Goal: Task Accomplishment & Management: Manage account settings

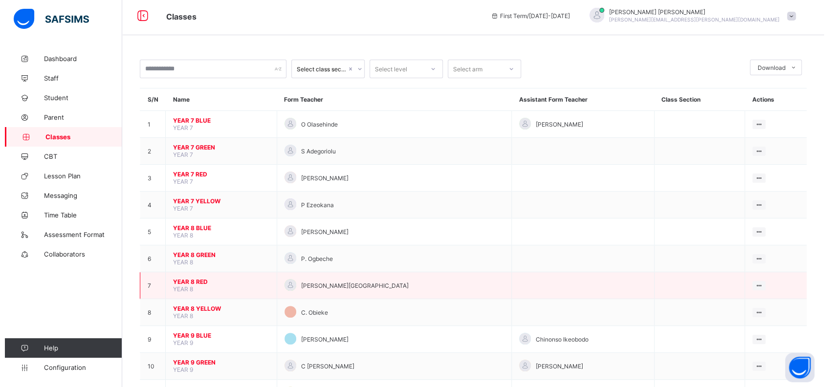
scroll to position [4, 0]
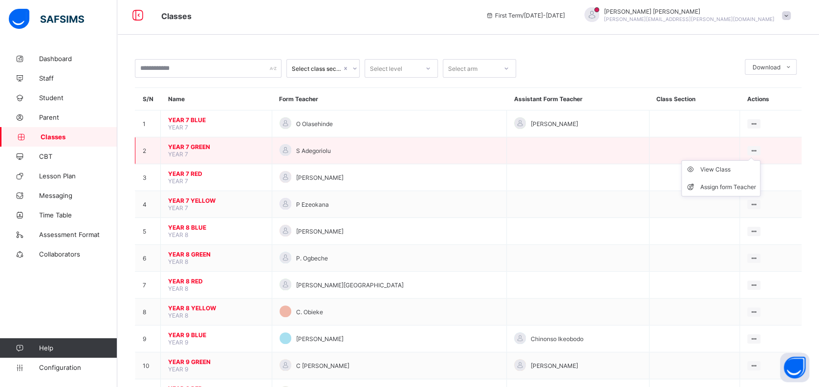
click at [754, 160] on ul "View Class Assign form Teacher" at bounding box center [720, 178] width 79 height 36
click at [726, 186] on div "Assign form Teacher" at bounding box center [728, 187] width 56 height 10
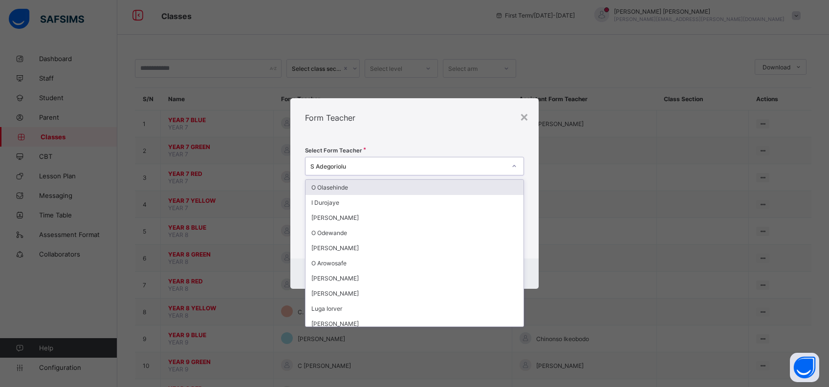
click at [396, 161] on div "S Adegoriolu" at bounding box center [405, 166] width 200 height 14
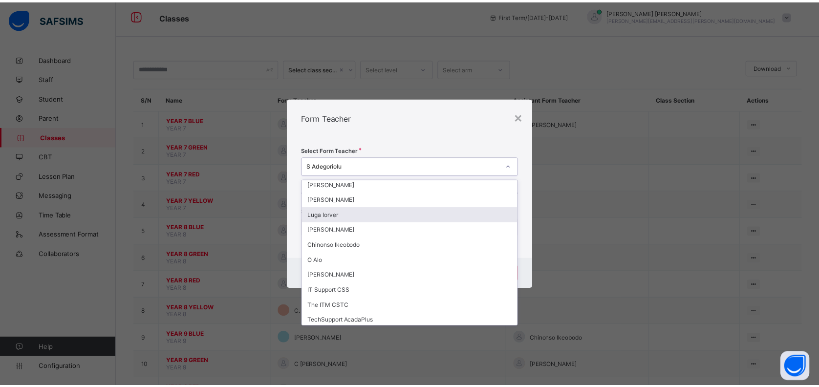
scroll to position [130, 0]
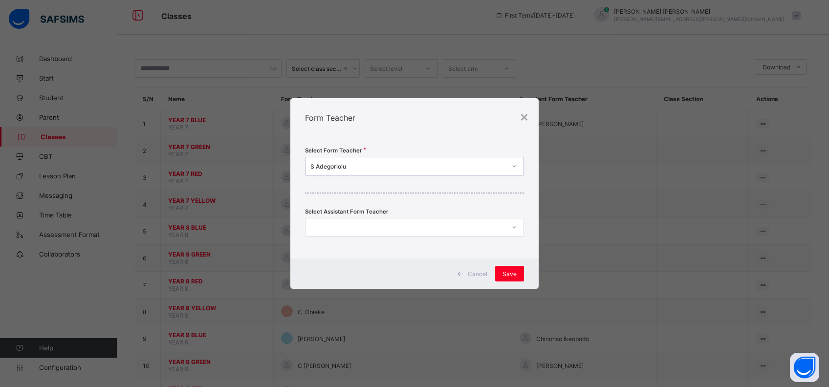
click at [387, 166] on div "S Adegoriolu" at bounding box center [408, 166] width 196 height 7
click at [578, 158] on div "× Form Teacher Select Form Teacher S Adegoriolu Select Assistant Form Teacher C…" at bounding box center [414, 193] width 829 height 387
click at [528, 121] on div "×" at bounding box center [523, 116] width 9 height 17
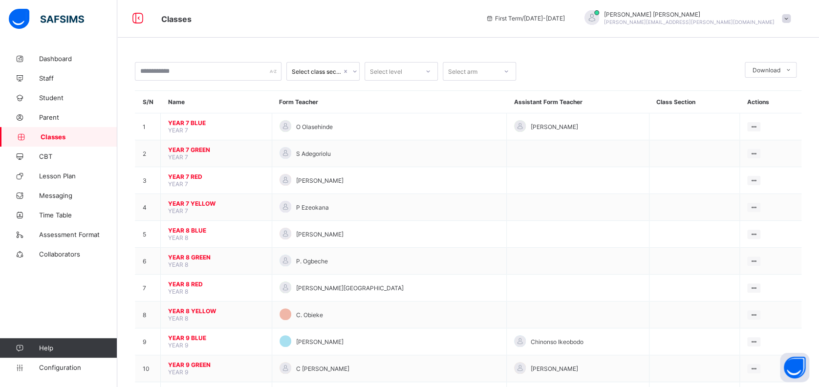
scroll to position [0, 0]
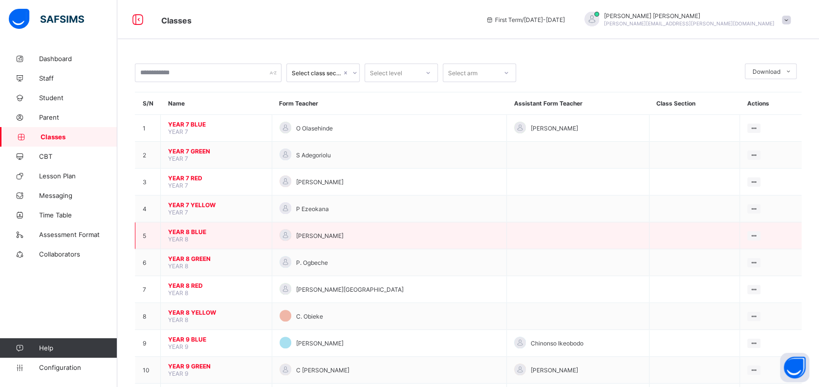
click at [364, 233] on div "[PERSON_NAME]" at bounding box center [388, 235] width 219 height 13
click at [356, 229] on div "[PERSON_NAME]" at bounding box center [388, 235] width 219 height 13
click at [721, 267] on div "Assign form Teacher" at bounding box center [728, 272] width 56 height 10
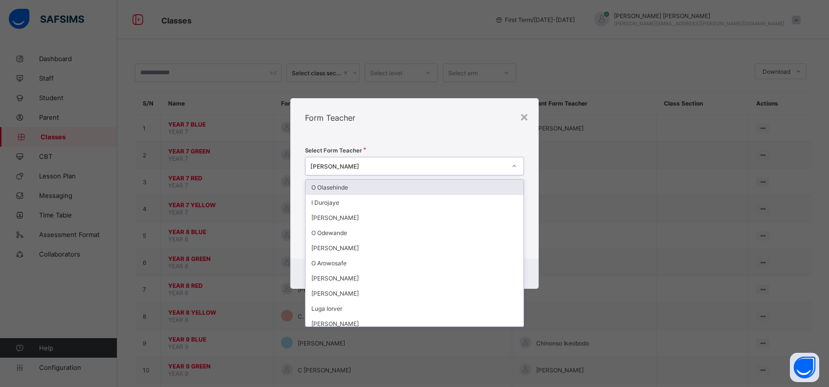
click at [310, 165] on div "[PERSON_NAME]" at bounding box center [408, 166] width 196 height 7
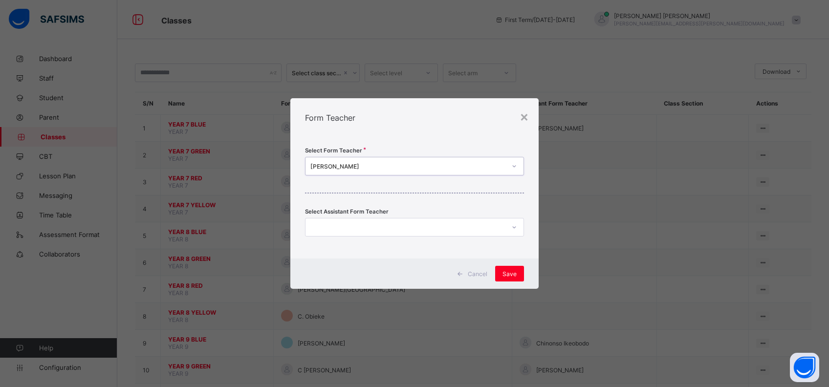
click at [310, 165] on div "[PERSON_NAME]" at bounding box center [408, 166] width 196 height 7
type input "*****"
click at [323, 188] on div "O Olasehinde" at bounding box center [414, 187] width 218 height 15
click at [513, 272] on span "Save" at bounding box center [509, 273] width 14 height 7
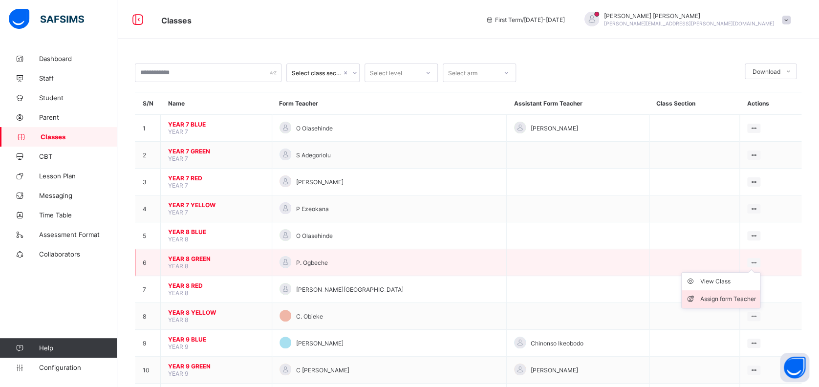
click at [731, 295] on div "Assign form Teacher" at bounding box center [728, 299] width 56 height 10
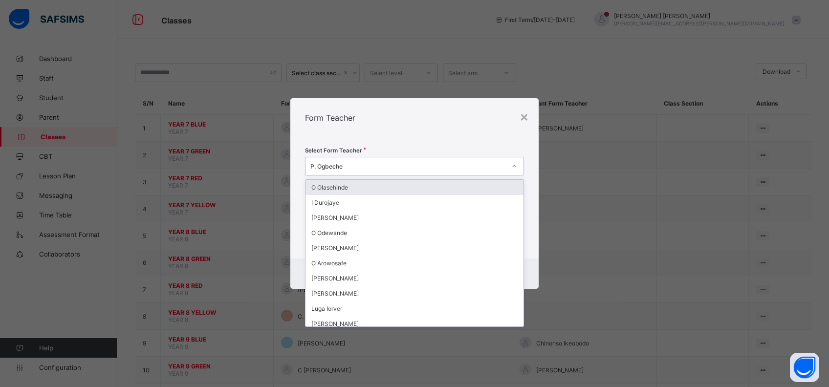
click at [312, 157] on div "P. Ogbeche" at bounding box center [414, 166] width 219 height 19
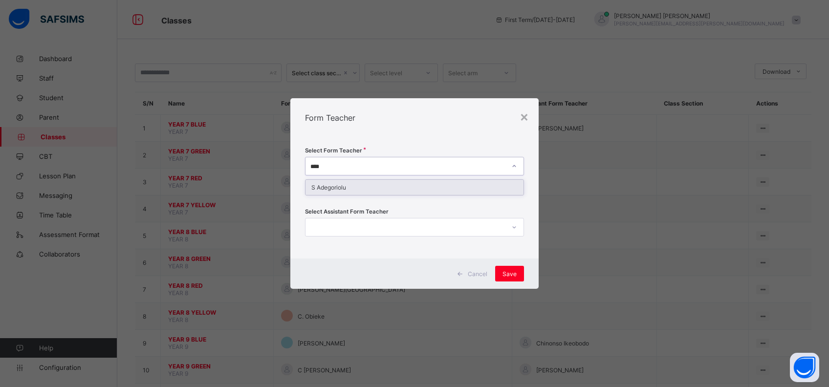
type input "*****"
click at [323, 183] on div "S Adegoriolu" at bounding box center [414, 187] width 218 height 15
click at [507, 276] on span "Save" at bounding box center [509, 273] width 14 height 7
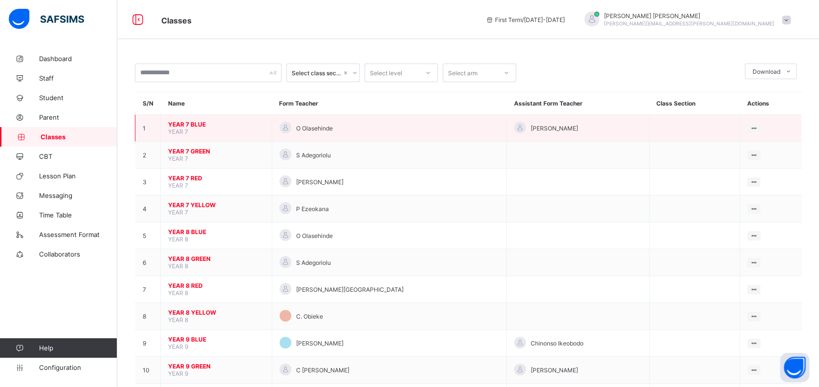
click at [178, 124] on span "YEAR 7 BLUE" at bounding box center [216, 124] width 96 height 7
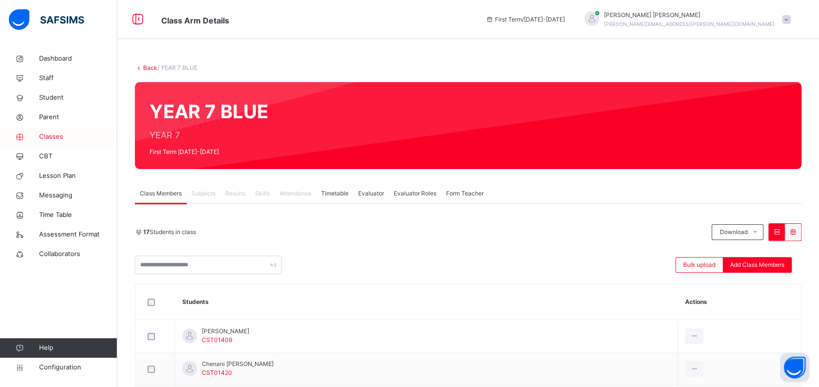
click at [53, 134] on span "Classes" at bounding box center [78, 137] width 78 height 10
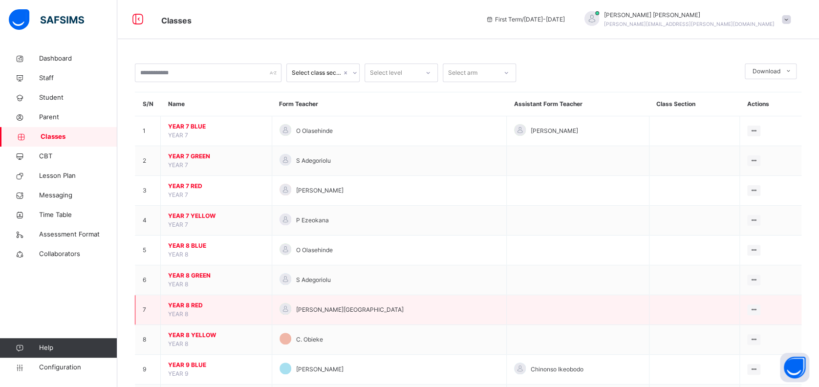
click at [194, 303] on span "YEAR 8 RED" at bounding box center [216, 305] width 96 height 9
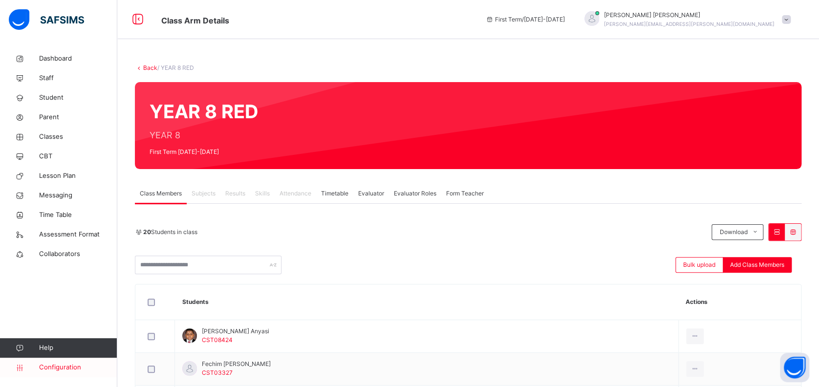
click at [73, 365] on span "Configuration" at bounding box center [78, 368] width 78 height 10
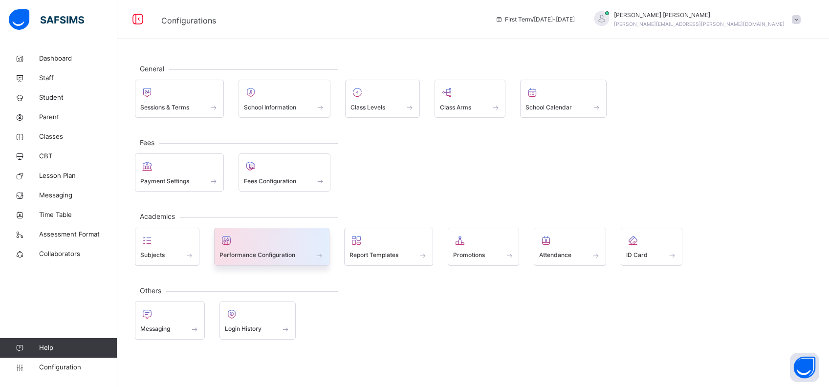
click at [293, 249] on span at bounding box center [271, 249] width 105 height 2
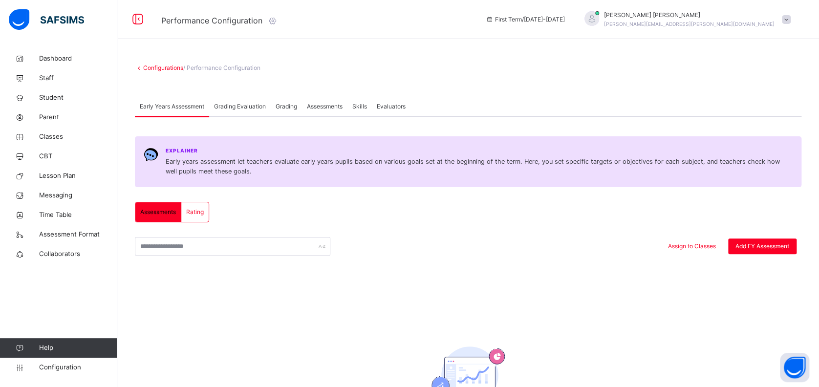
click at [262, 102] on div "Grading Evaluation" at bounding box center [240, 107] width 62 height 20
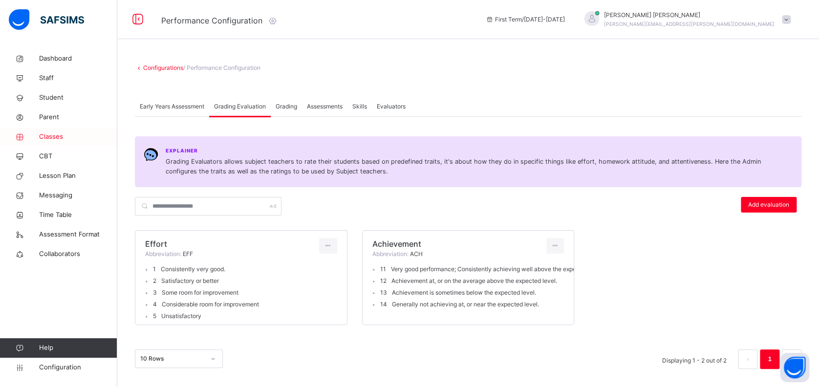
click at [55, 136] on span "Classes" at bounding box center [78, 137] width 78 height 10
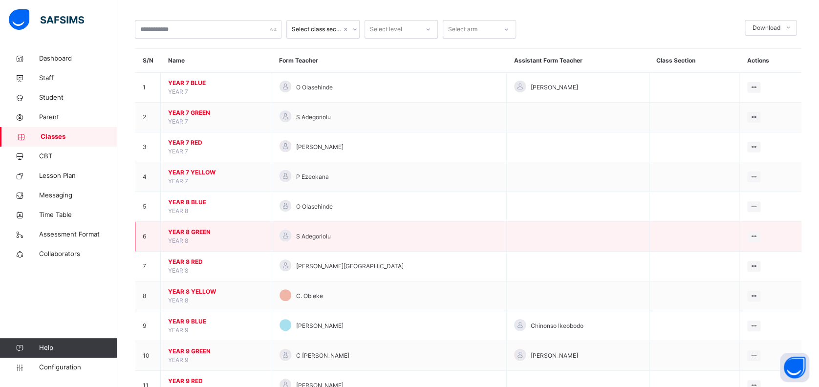
scroll to position [43, 0]
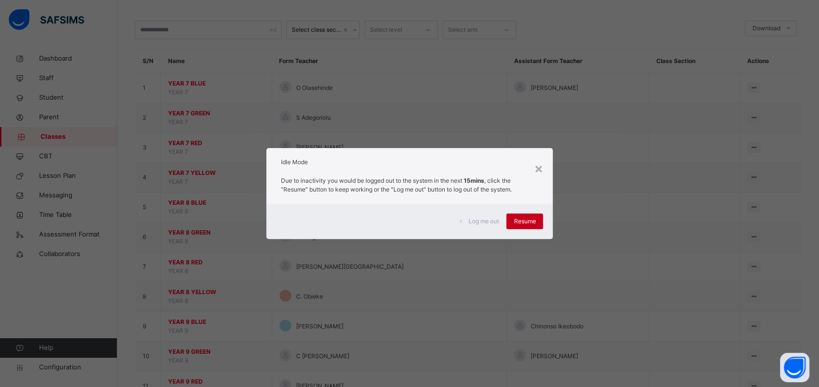
click at [525, 223] on span "Resume" at bounding box center [525, 221] width 22 height 9
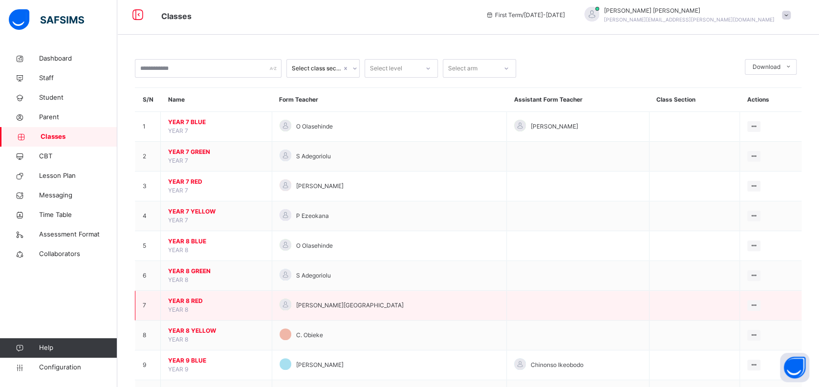
scroll to position [0, 0]
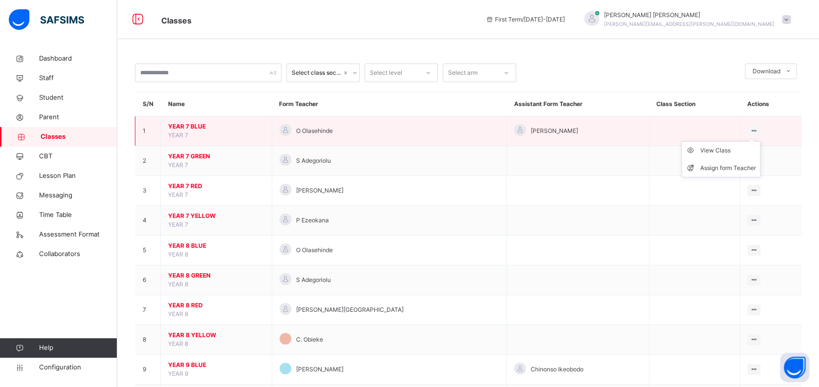
click at [747, 141] on ul "View Class Assign form Teacher" at bounding box center [720, 159] width 79 height 36
click at [733, 164] on div "Assign form Teacher" at bounding box center [728, 168] width 56 height 10
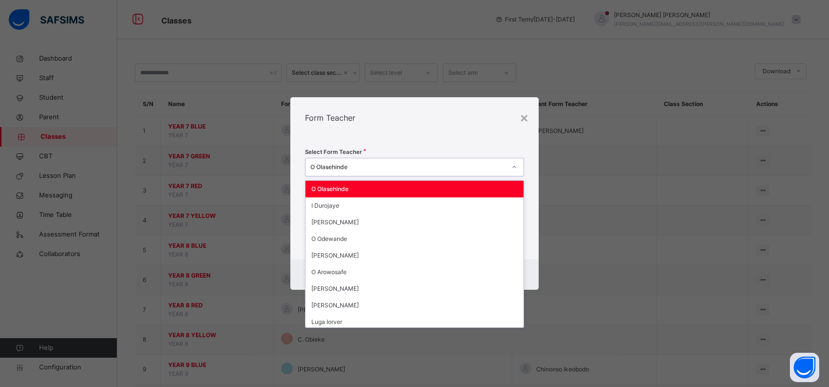
click at [313, 167] on div "O Olasehinde" at bounding box center [408, 167] width 196 height 9
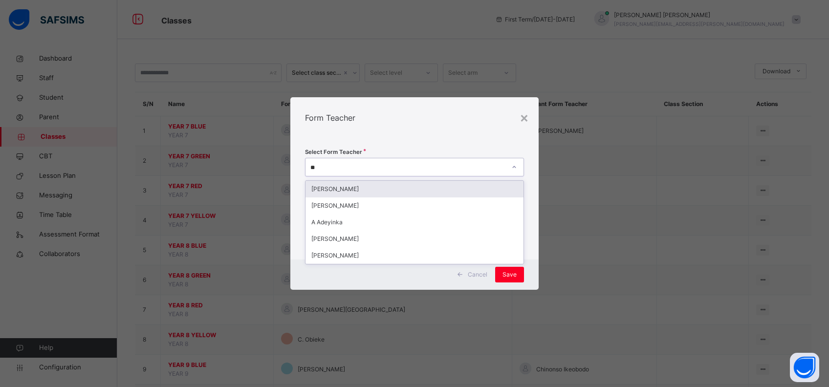
type input "***"
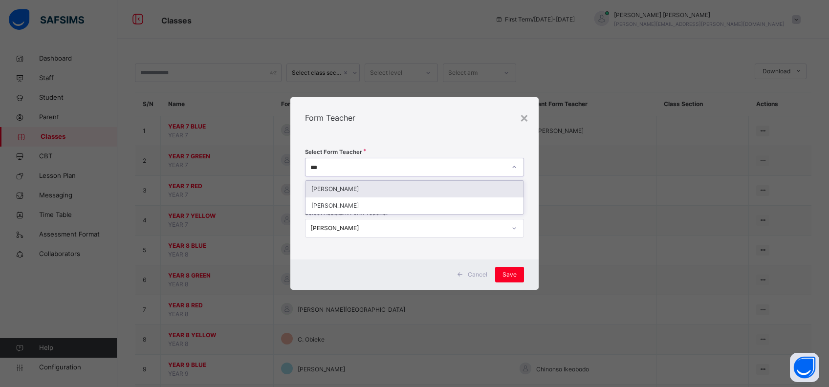
click at [332, 190] on div "[PERSON_NAME]" at bounding box center [414, 189] width 218 height 17
click at [509, 272] on span "Save" at bounding box center [509, 274] width 14 height 9
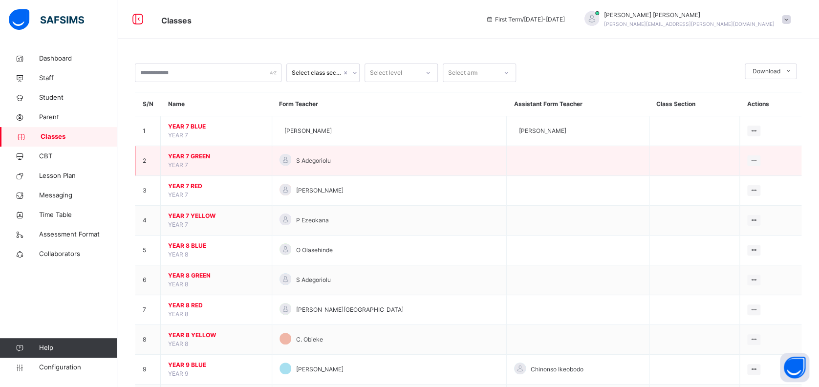
click at [329, 164] on span "S Adegoriolu" at bounding box center [313, 160] width 35 height 9
click at [731, 191] on li "Assign form Teacher" at bounding box center [721, 198] width 78 height 18
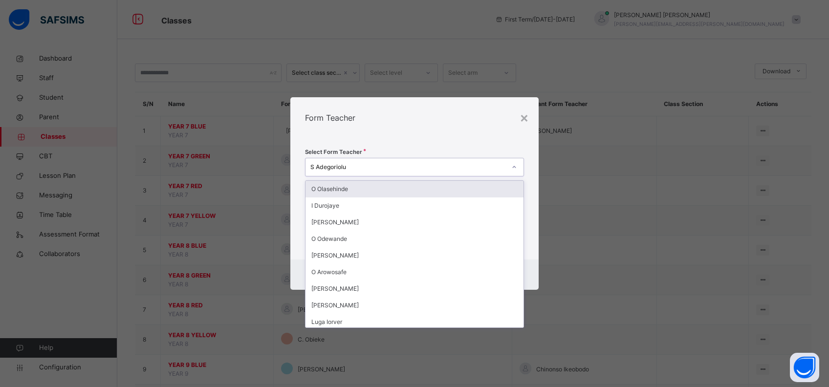
click at [311, 167] on div "S Adegoriolu" at bounding box center [405, 167] width 200 height 15
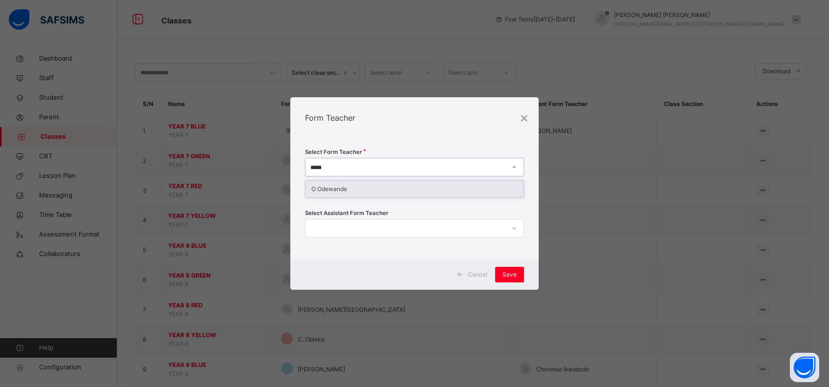
type input "******"
click at [327, 190] on div "O Odewande" at bounding box center [414, 189] width 218 height 17
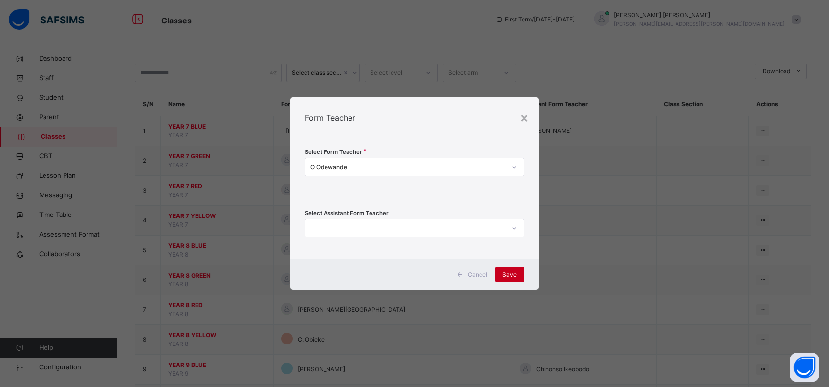
click at [512, 274] on span "Save" at bounding box center [509, 274] width 14 height 9
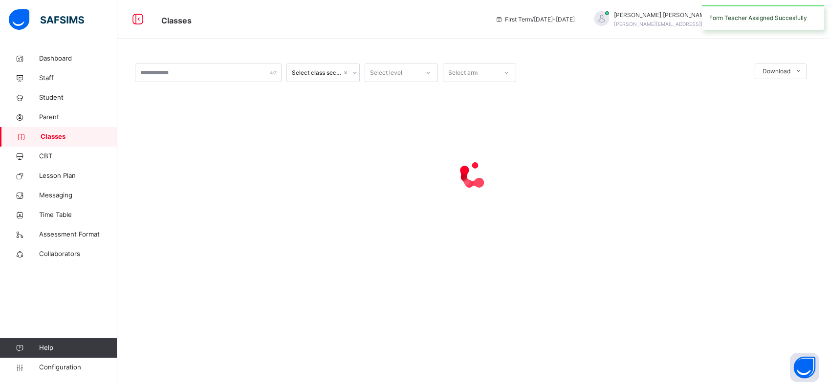
click at [512, 274] on div "Select class section Select level Select arm Download Pdf Report Excel Report ×…" at bounding box center [472, 166] width 711 height 234
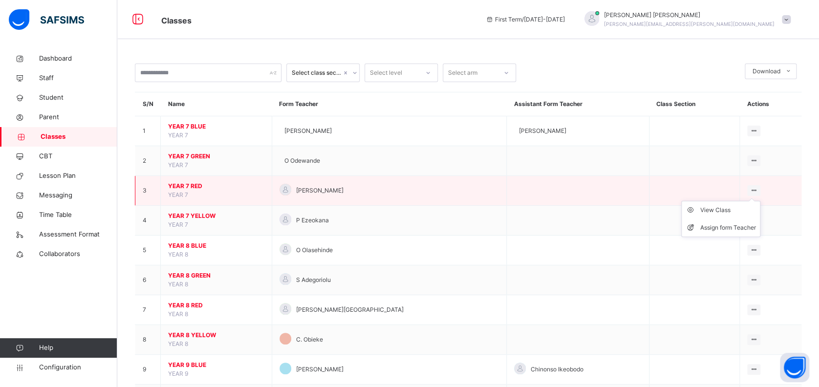
click at [750, 201] on ul "View Class Assign form Teacher" at bounding box center [720, 219] width 79 height 36
click at [728, 231] on div "Assign form Teacher" at bounding box center [728, 228] width 56 height 10
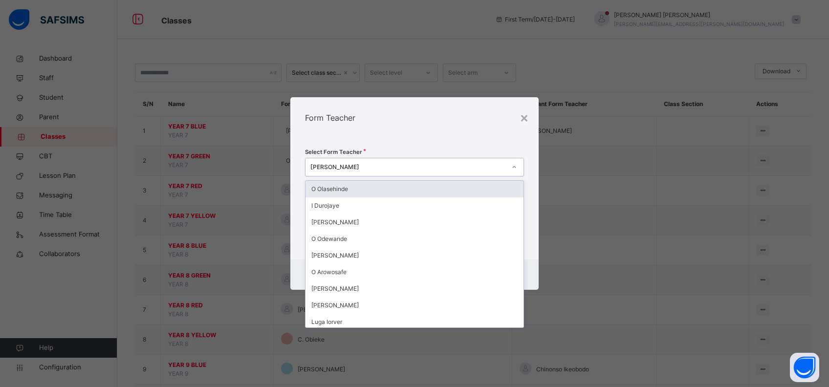
click at [309, 162] on div "[PERSON_NAME]" at bounding box center [405, 167] width 200 height 15
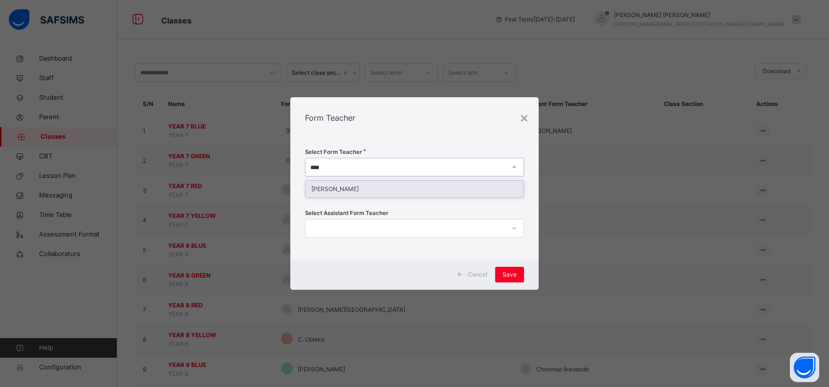
type input "*****"
click at [325, 188] on div "[PERSON_NAME]" at bounding box center [414, 189] width 218 height 17
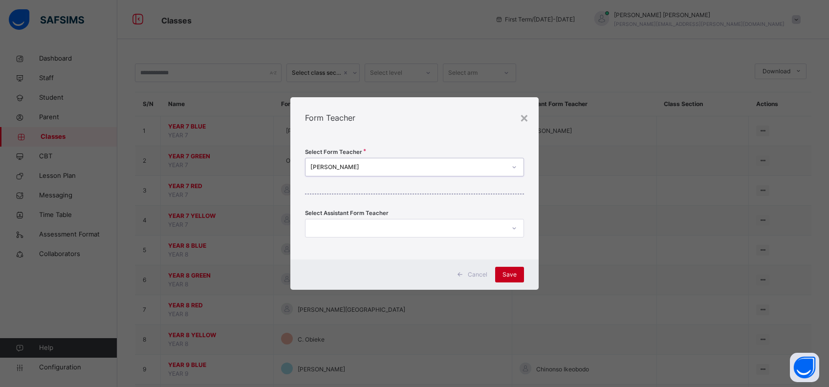
click at [503, 269] on div "Save" at bounding box center [509, 275] width 29 height 16
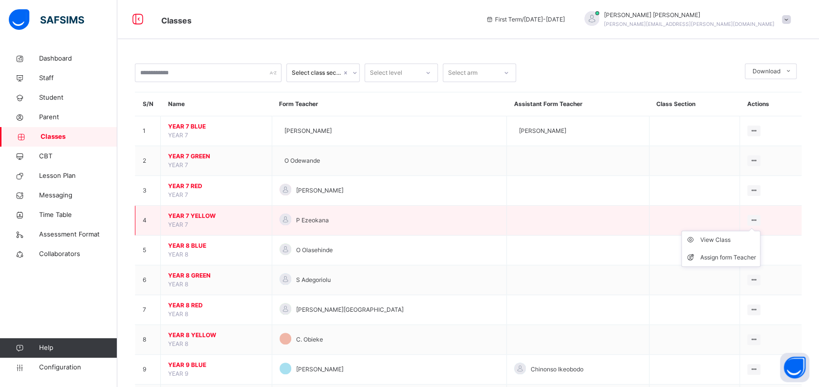
click at [750, 218] on icon at bounding box center [754, 219] width 8 height 7
click at [717, 251] on li "Assign form Teacher" at bounding box center [721, 258] width 78 height 18
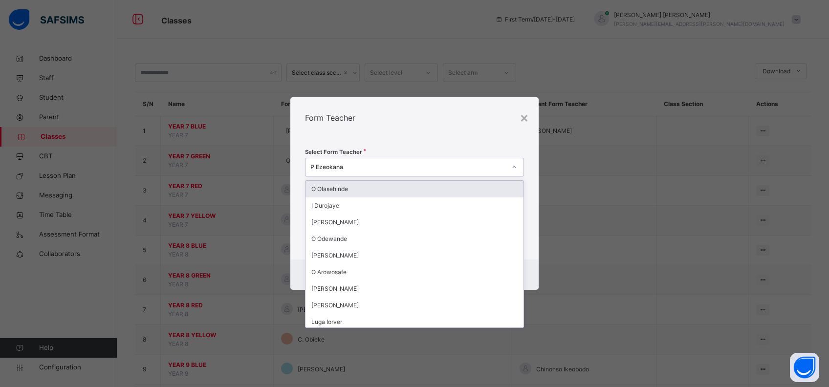
click at [310, 164] on div "P Ezeokana" at bounding box center [405, 167] width 200 height 15
type input "***"
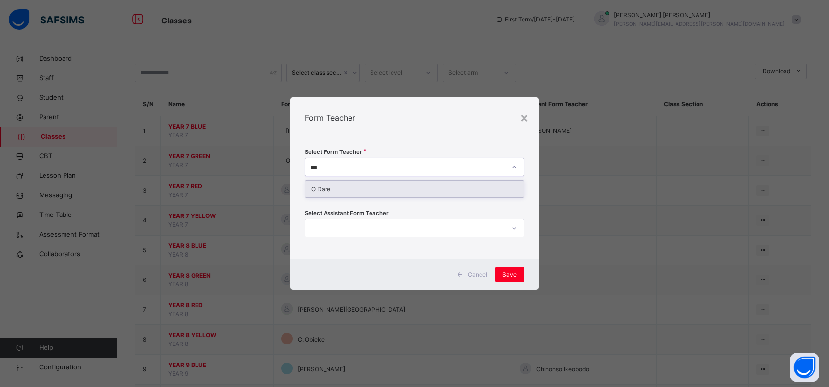
click at [352, 186] on div "O Dare" at bounding box center [414, 189] width 218 height 17
click at [506, 272] on span "Save" at bounding box center [509, 274] width 14 height 9
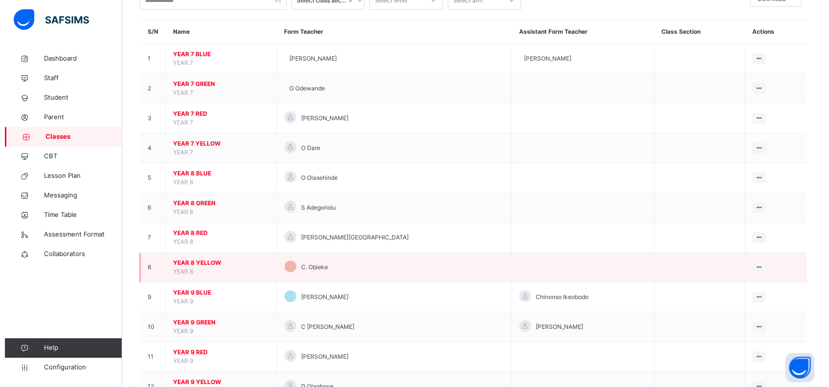
scroll to position [68, 0]
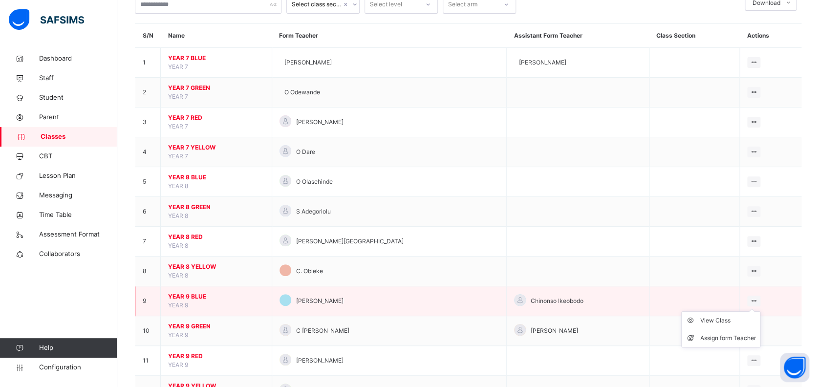
click at [750, 298] on icon at bounding box center [754, 300] width 8 height 7
click at [721, 336] on div "Assign form Teacher" at bounding box center [728, 338] width 56 height 10
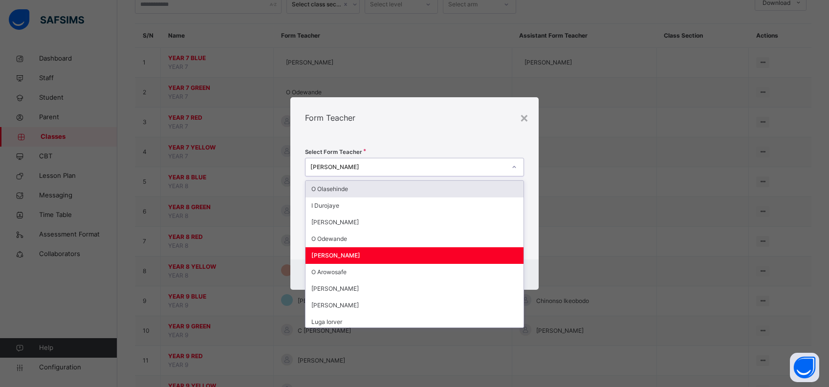
click at [310, 165] on div "[PERSON_NAME]" at bounding box center [405, 167] width 200 height 15
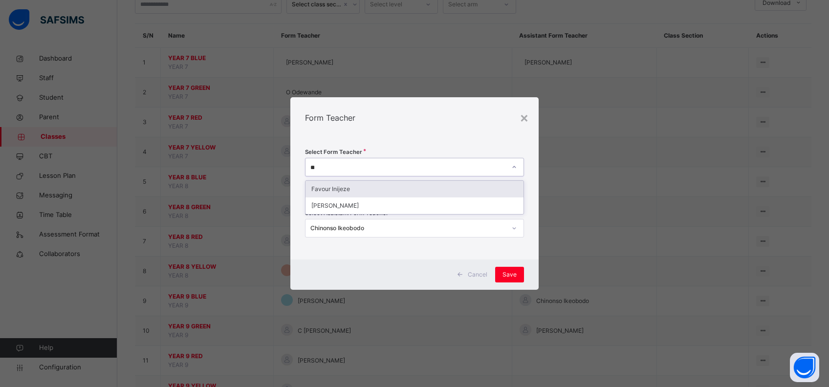
type input "*"
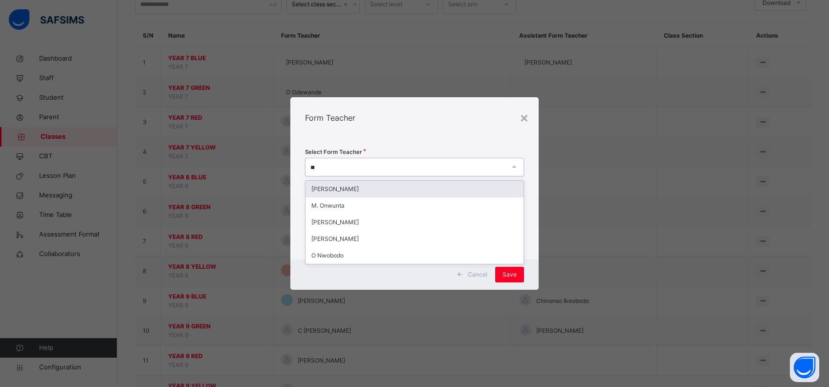
type input "***"
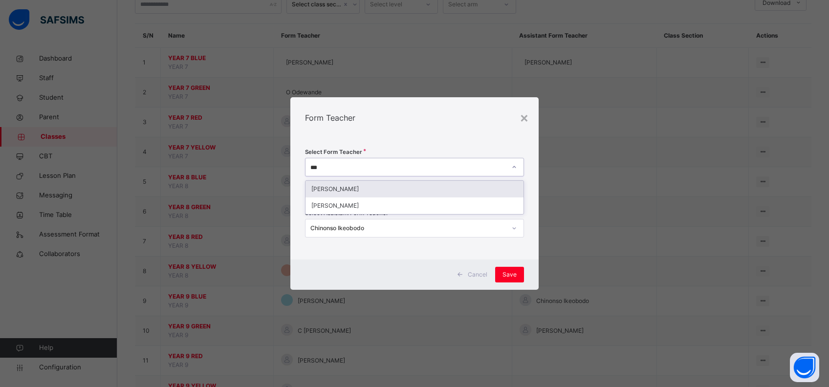
click at [323, 184] on div "[PERSON_NAME]" at bounding box center [414, 189] width 218 height 17
click at [505, 273] on span "Save" at bounding box center [509, 274] width 14 height 9
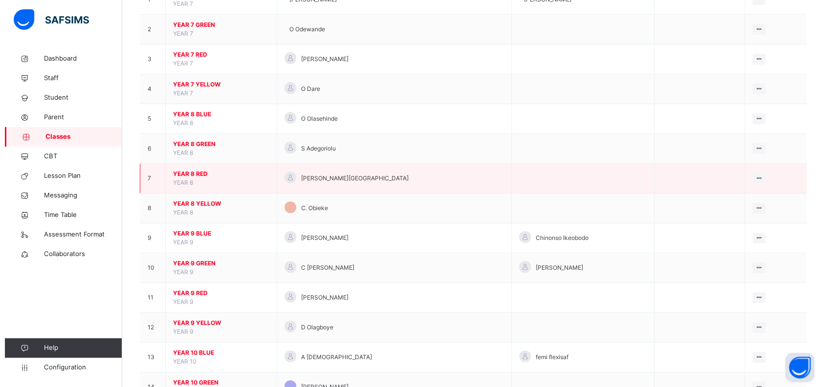
scroll to position [131, 0]
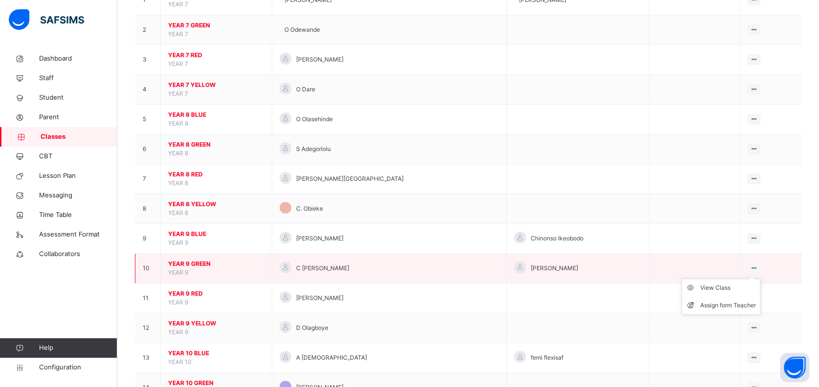
click at [749, 279] on ul "View Class Assign form Teacher" at bounding box center [720, 297] width 79 height 36
click at [725, 307] on div "Assign form Teacher" at bounding box center [728, 305] width 56 height 10
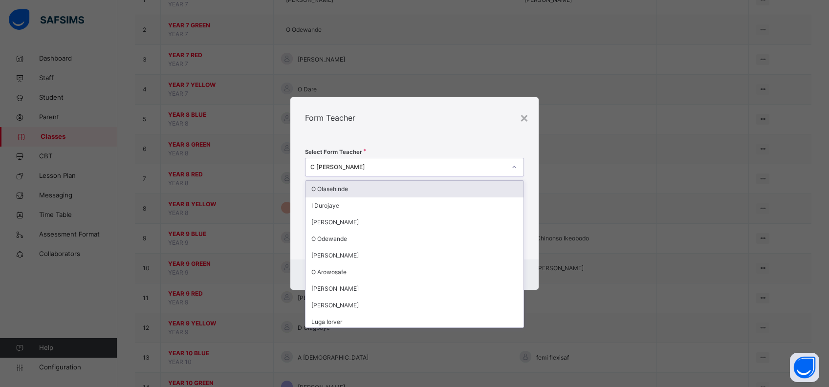
click at [313, 166] on div "C [PERSON_NAME]" at bounding box center [408, 167] width 196 height 9
type input "*"
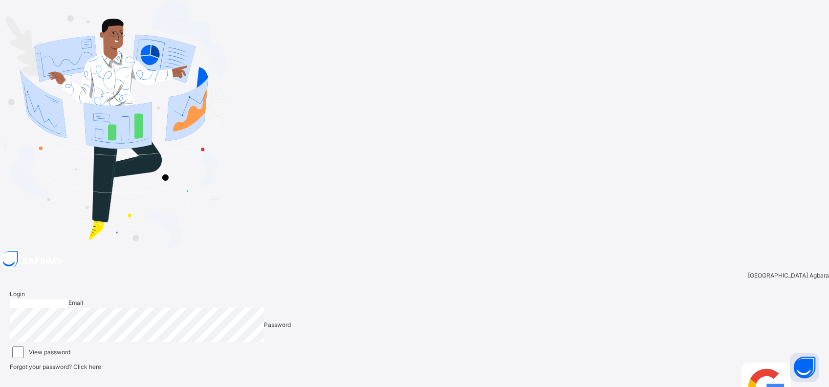
type input "**********"
click at [795, 363] on div "Login" at bounding box center [806, 392] width 23 height 58
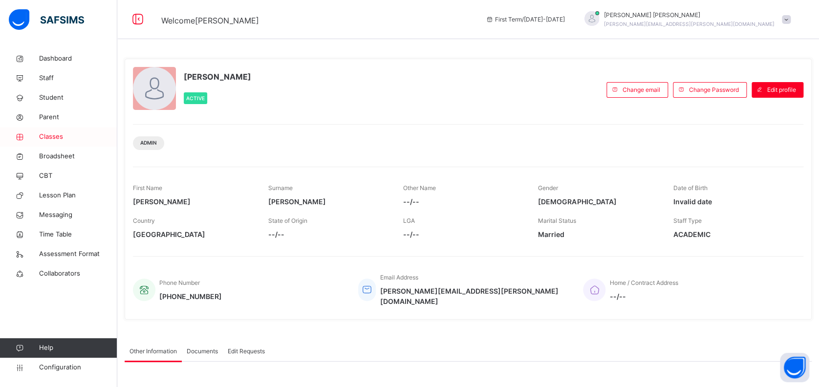
click at [56, 136] on span "Classes" at bounding box center [78, 137] width 78 height 10
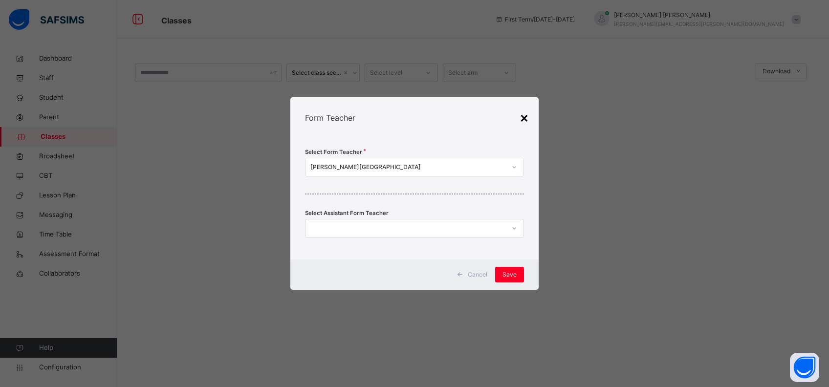
click at [523, 118] on div "×" at bounding box center [523, 117] width 9 height 21
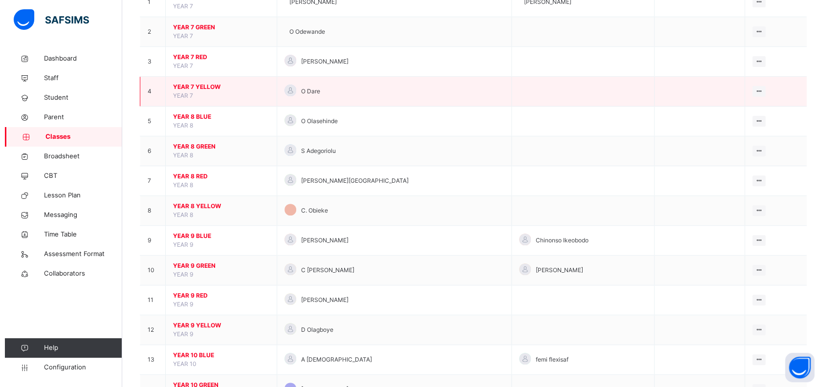
scroll to position [130, 0]
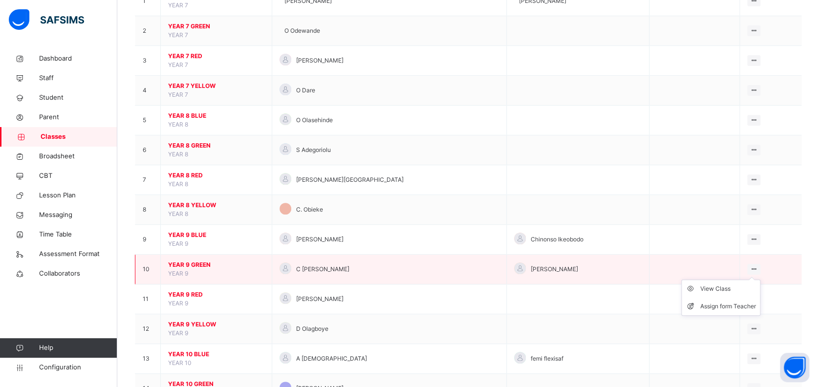
click at [752, 279] on ul "View Class Assign form Teacher" at bounding box center [720, 297] width 79 height 36
click at [733, 305] on div "Assign form Teacher" at bounding box center [728, 306] width 56 height 10
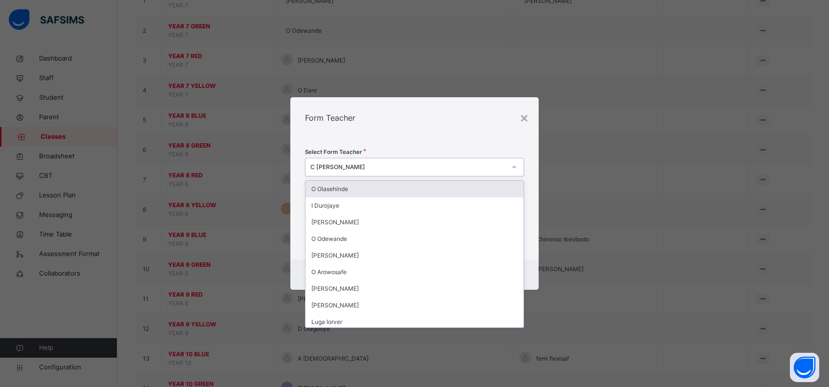
click at [313, 166] on div "C [PERSON_NAME]" at bounding box center [408, 167] width 196 height 9
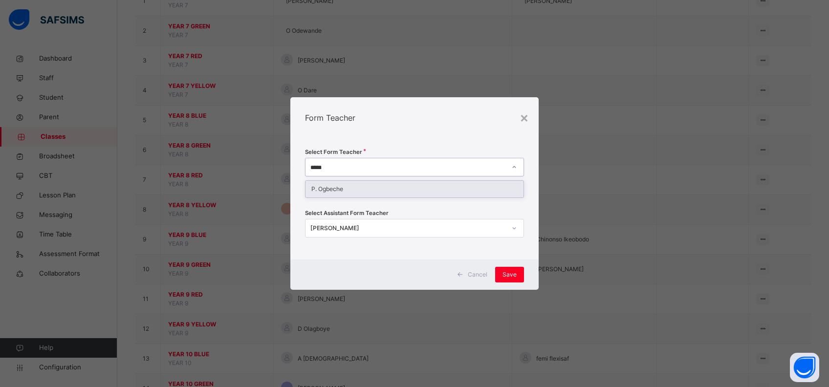
type input "******"
click at [318, 187] on div "P. Ogbeche" at bounding box center [414, 189] width 218 height 17
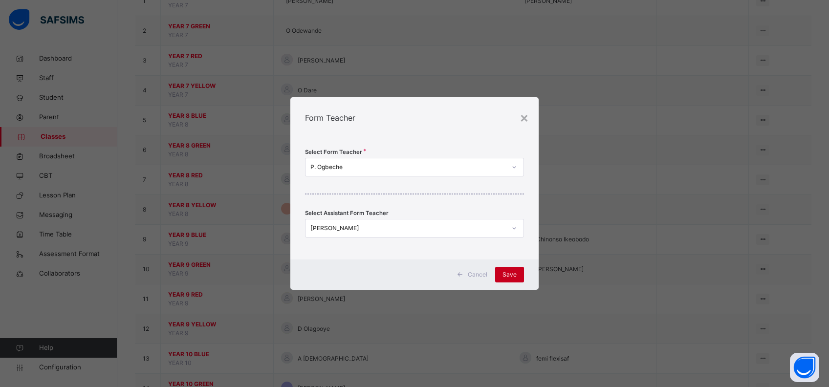
click at [508, 280] on div "Save" at bounding box center [509, 275] width 29 height 16
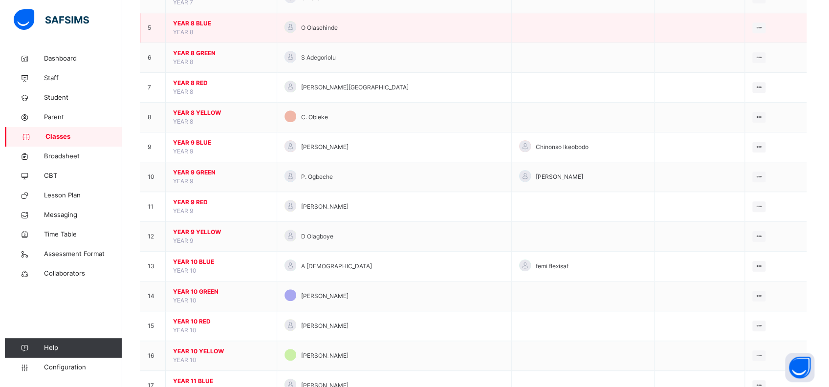
scroll to position [221, 0]
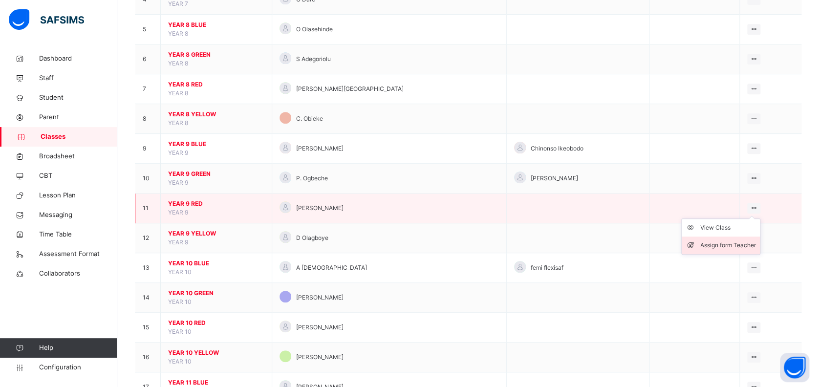
click at [733, 242] on div "Assign form Teacher" at bounding box center [728, 245] width 56 height 10
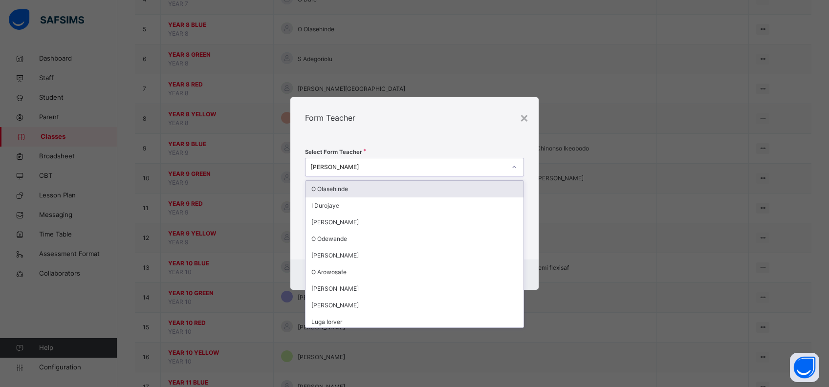
click at [310, 168] on div "[PERSON_NAME]" at bounding box center [405, 167] width 200 height 15
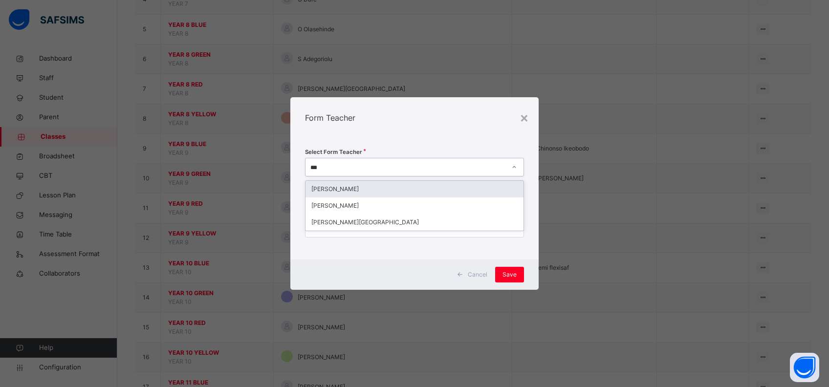
type input "****"
click at [336, 191] on div "[PERSON_NAME]" at bounding box center [414, 189] width 218 height 17
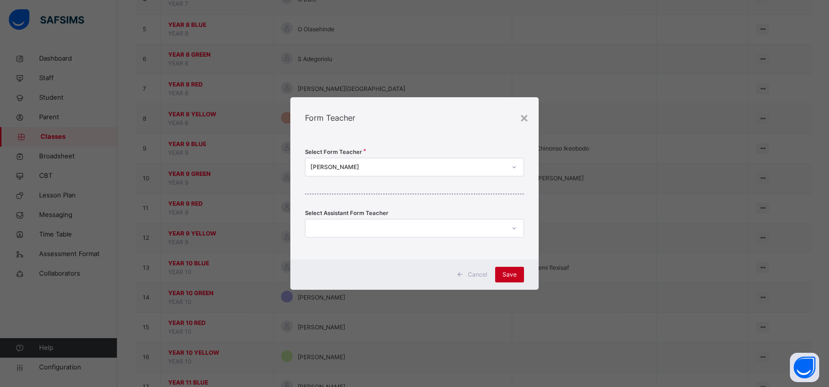
click at [501, 269] on div "Save" at bounding box center [509, 275] width 29 height 16
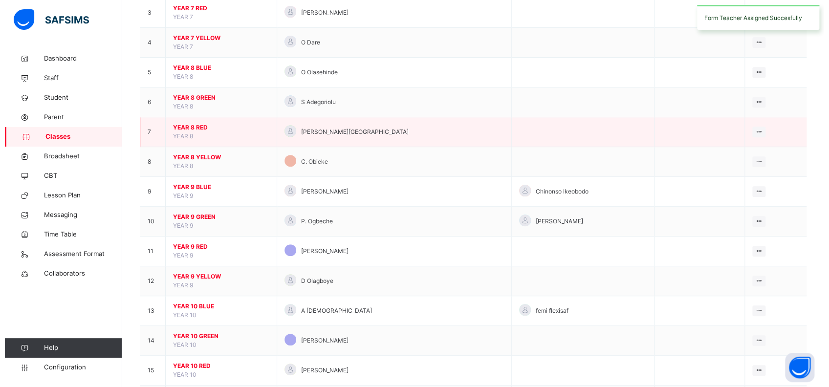
scroll to position [187, 0]
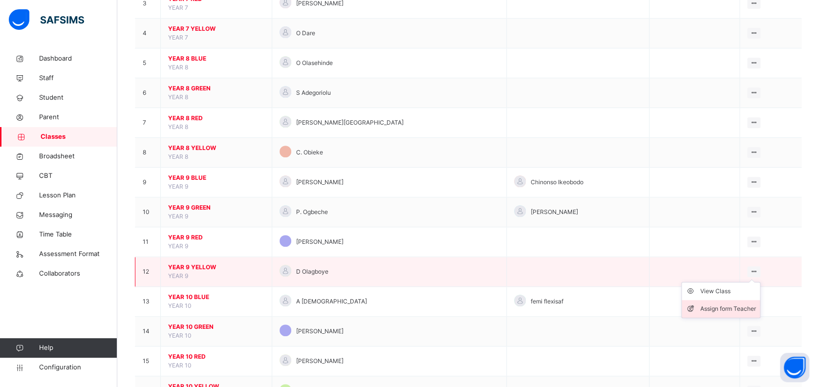
click at [731, 302] on li "Assign form Teacher" at bounding box center [721, 309] width 78 height 18
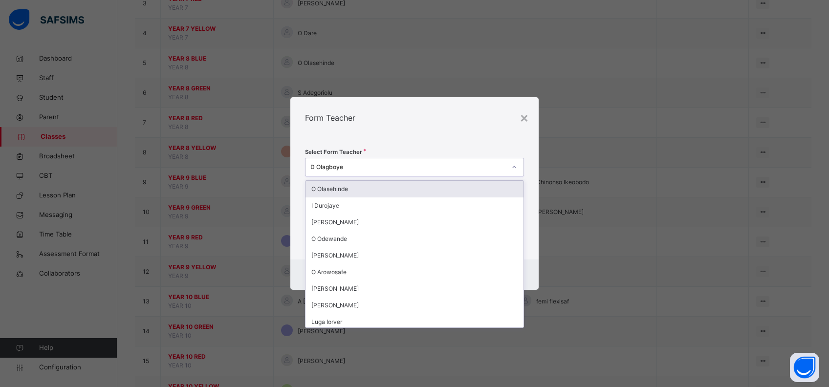
click at [311, 169] on div "D Olagboye" at bounding box center [405, 167] width 200 height 15
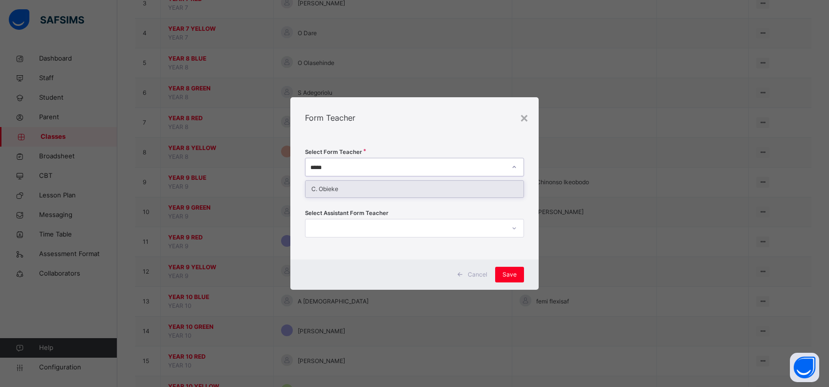
type input "******"
click at [319, 191] on div "C. Obieke" at bounding box center [414, 189] width 218 height 17
click at [507, 273] on span "Save" at bounding box center [509, 274] width 14 height 9
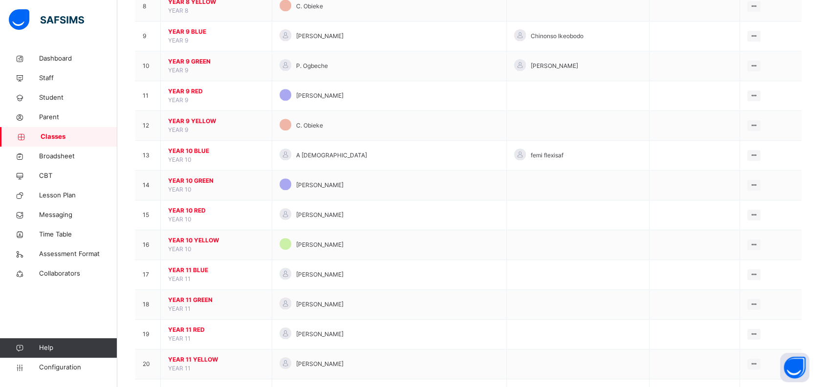
scroll to position [333, 0]
click at [59, 372] on span "Configuration" at bounding box center [78, 368] width 78 height 10
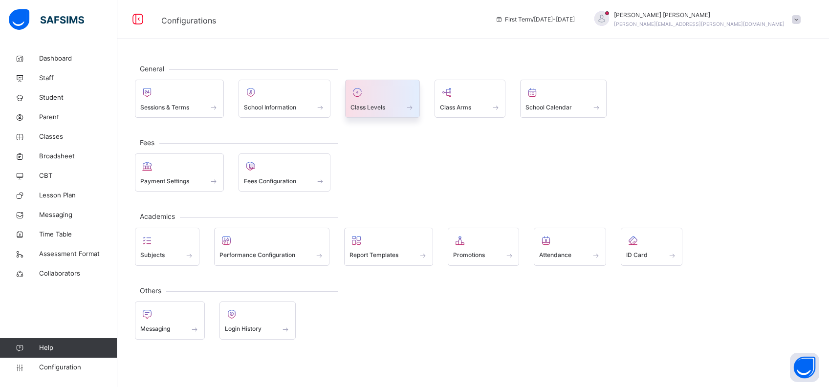
click at [360, 104] on span "Class Levels" at bounding box center [367, 107] width 35 height 9
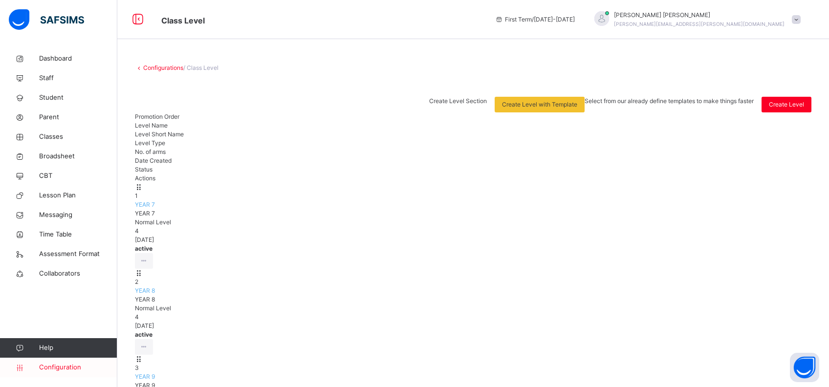
click at [67, 371] on span "Configuration" at bounding box center [78, 368] width 78 height 10
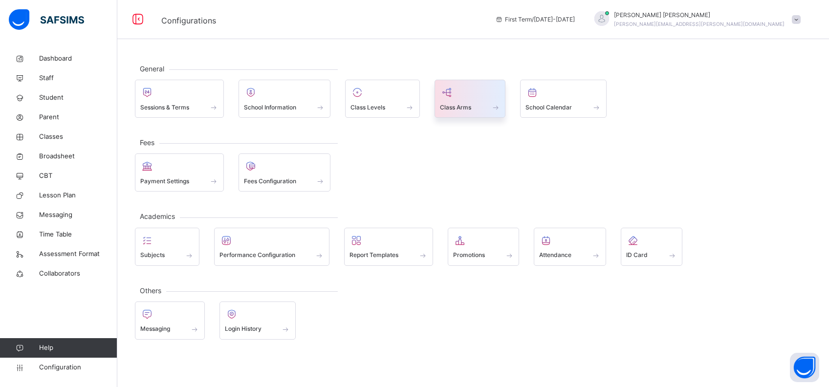
click at [461, 97] on div at bounding box center [470, 92] width 61 height 15
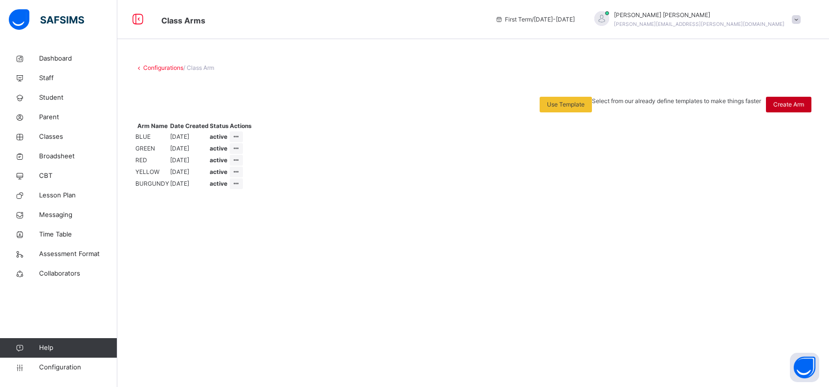
click at [786, 101] on span "Create Arm" at bounding box center [788, 104] width 31 height 9
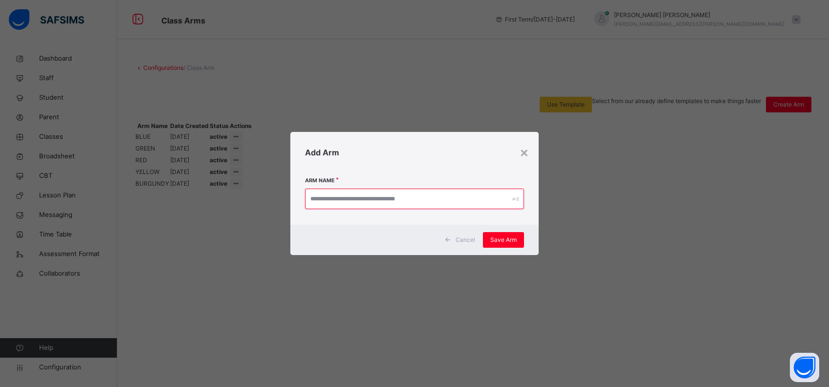
click at [450, 200] on input "text" at bounding box center [414, 199] width 219 height 21
type input "******"
click at [503, 240] on span "Save Arm" at bounding box center [503, 240] width 26 height 9
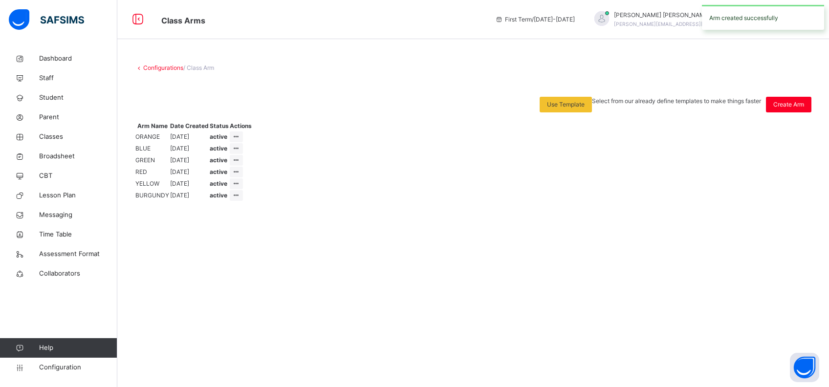
click at [471, 334] on div "Configurations / Class Arm Use Template Select from our already define template…" at bounding box center [472, 193] width 711 height 387
click at [401, 346] on div "Configurations / Class Arm Use Template Select from our already define template…" at bounding box center [472, 193] width 711 height 387
click at [55, 139] on span "Classes" at bounding box center [78, 137] width 78 height 10
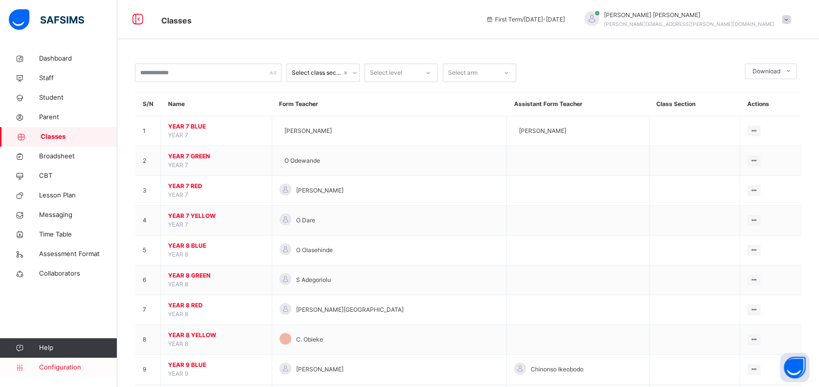
click at [52, 363] on span "Configuration" at bounding box center [78, 368] width 78 height 10
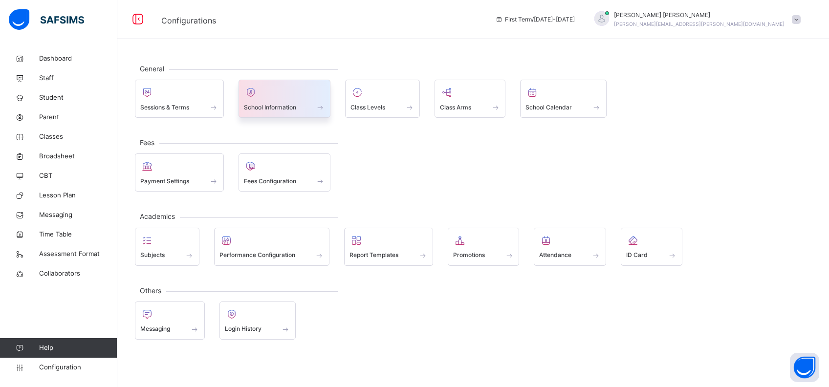
click at [285, 100] on span at bounding box center [285, 101] width 82 height 2
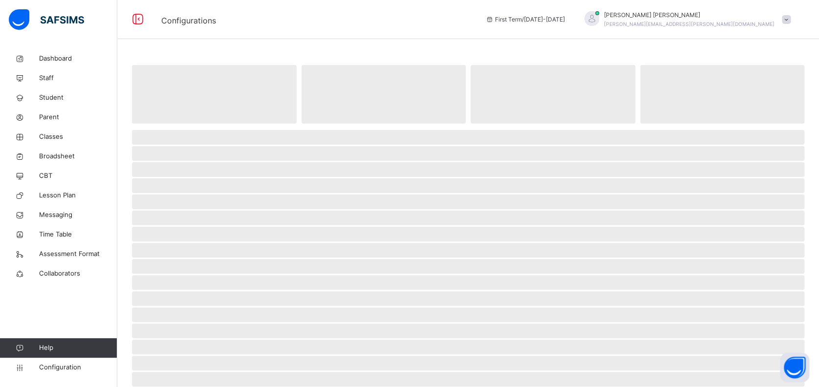
select select "**"
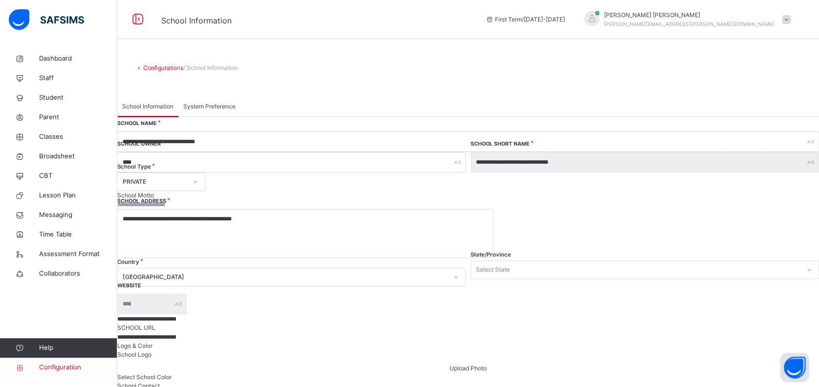
click at [69, 363] on span "Configuration" at bounding box center [78, 368] width 78 height 10
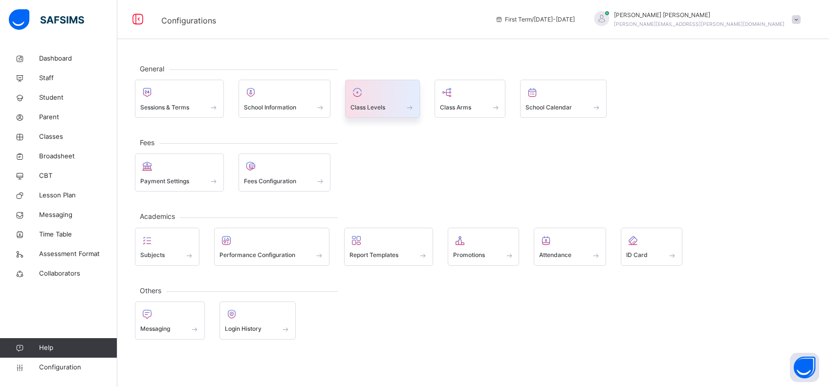
click at [371, 95] on div at bounding box center [382, 92] width 64 height 15
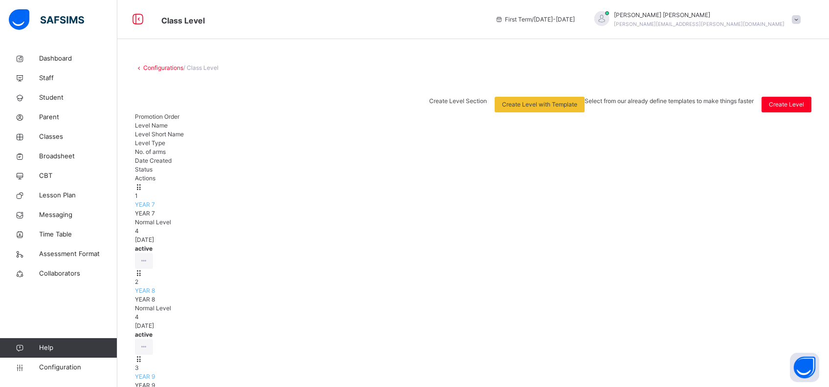
type input "*******"
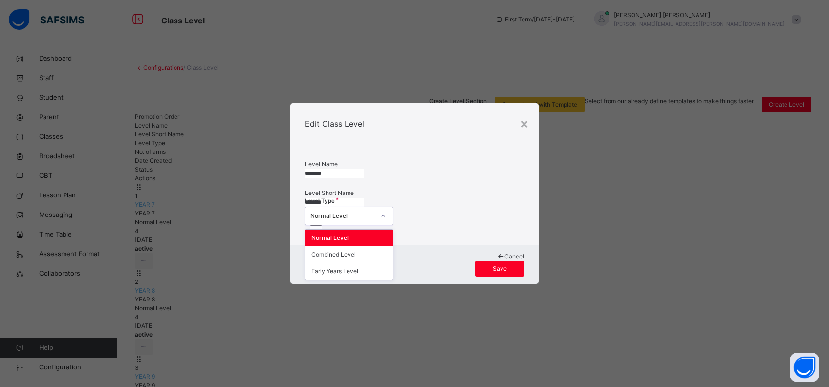
click at [384, 224] on div at bounding box center [383, 216] width 17 height 16
click at [430, 225] on div "Level Type Normal Level" at bounding box center [414, 216] width 219 height 19
click at [504, 260] on span "Cancel" at bounding box center [514, 256] width 20 height 7
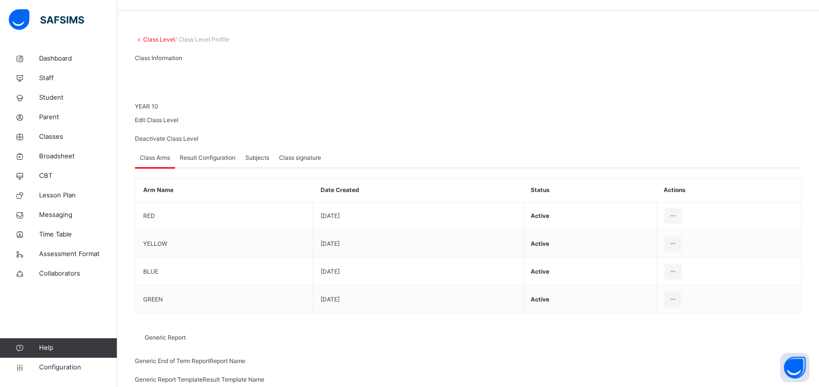
scroll to position [26, 0]
click at [178, 119] on span "Edit Class Level" at bounding box center [156, 122] width 43 height 7
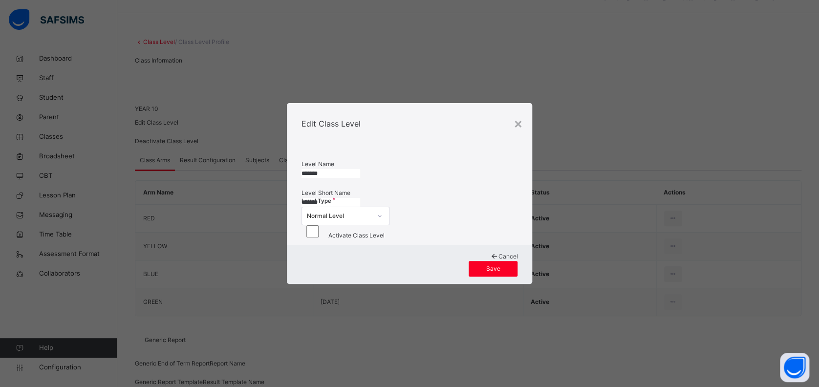
click at [498, 260] on span "Cancel" at bounding box center [508, 256] width 20 height 7
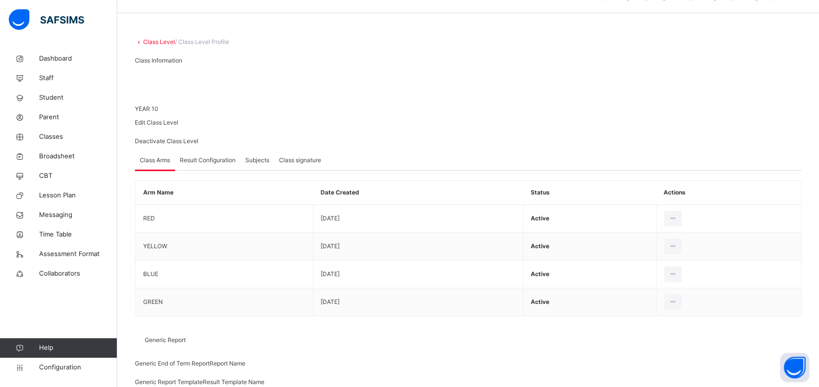
click at [223, 170] on div "Result Configuration" at bounding box center [207, 160] width 65 height 20
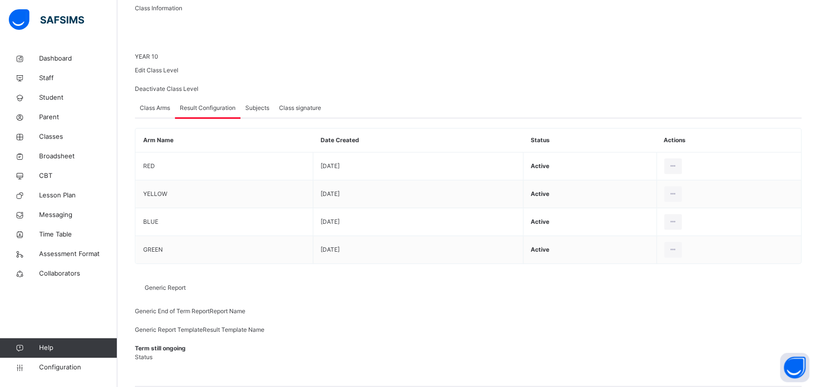
scroll to position [79, 0]
click at [70, 371] on span "Configuration" at bounding box center [78, 368] width 78 height 10
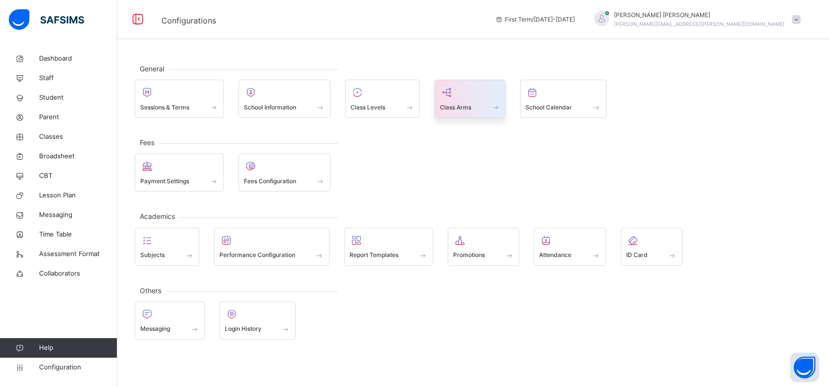
click at [471, 102] on div "Class Arms" at bounding box center [470, 107] width 61 height 10
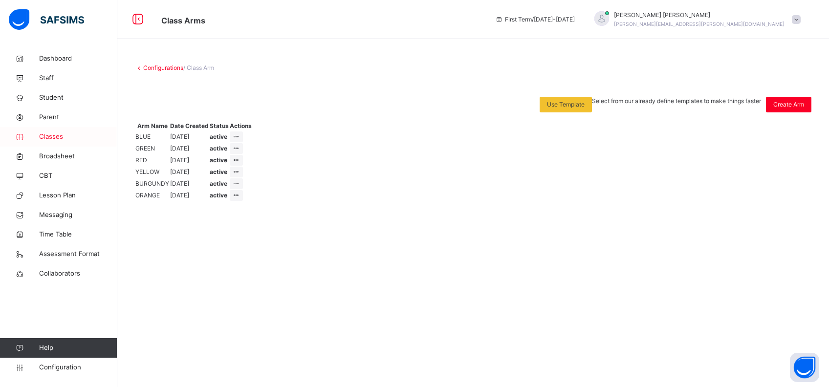
click at [53, 135] on span "Classes" at bounding box center [78, 137] width 78 height 10
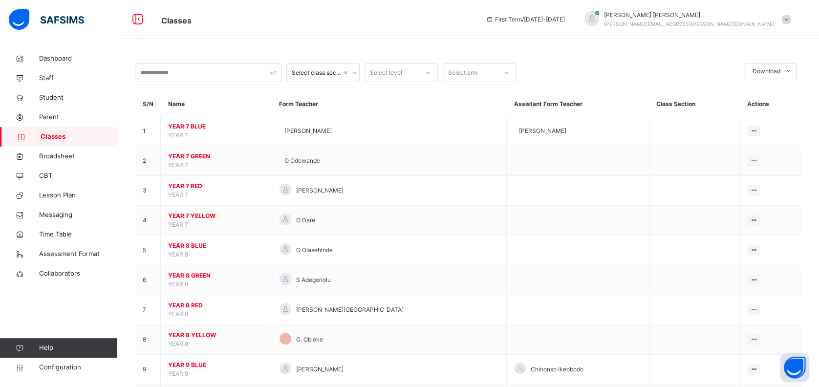
click at [415, 72] on div "Select level" at bounding box center [392, 72] width 54 height 15
click at [465, 74] on div "Select arm" at bounding box center [462, 73] width 29 height 19
click at [247, 77] on input "text" at bounding box center [208, 73] width 147 height 19
click at [720, 15] on span "[PERSON_NAME]" at bounding box center [689, 15] width 171 height 9
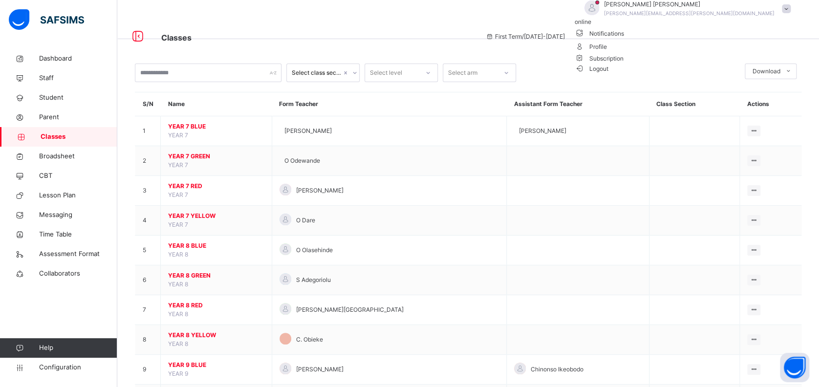
click at [765, 73] on li "Logout" at bounding box center [685, 68] width 221 height 10
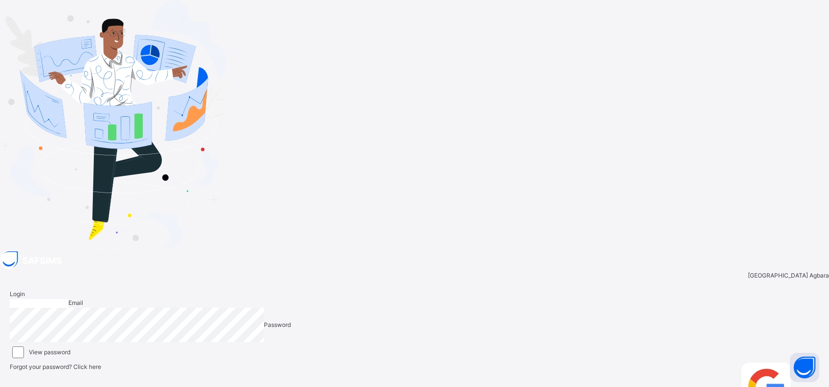
type input "**********"
click at [795, 363] on div "Login" at bounding box center [806, 392] width 23 height 58
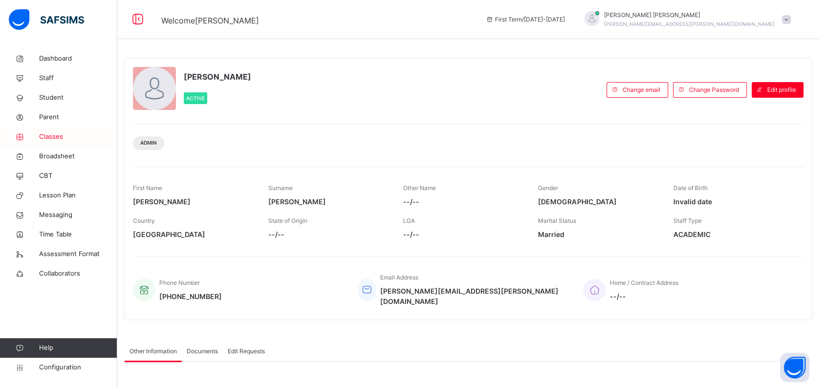
click at [53, 134] on span "Classes" at bounding box center [78, 137] width 78 height 10
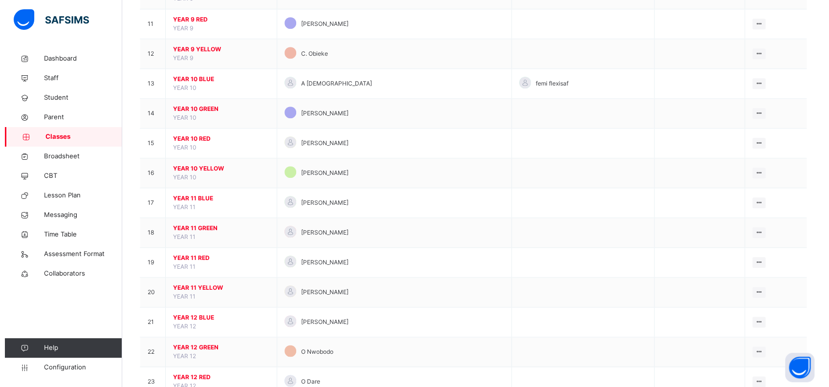
scroll to position [468, 0]
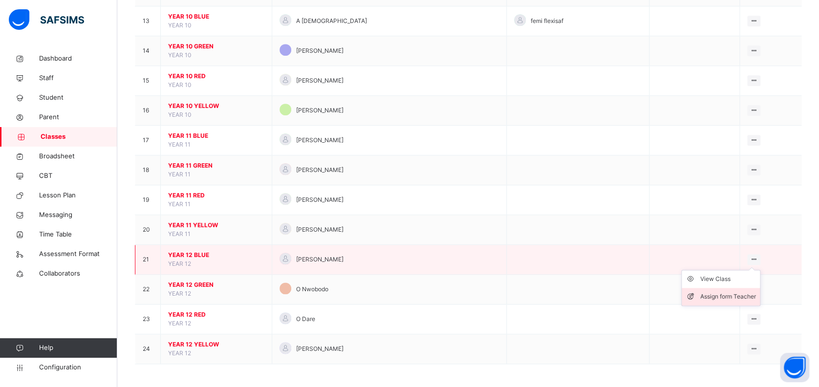
click at [731, 297] on div "Assign form Teacher" at bounding box center [728, 297] width 56 height 10
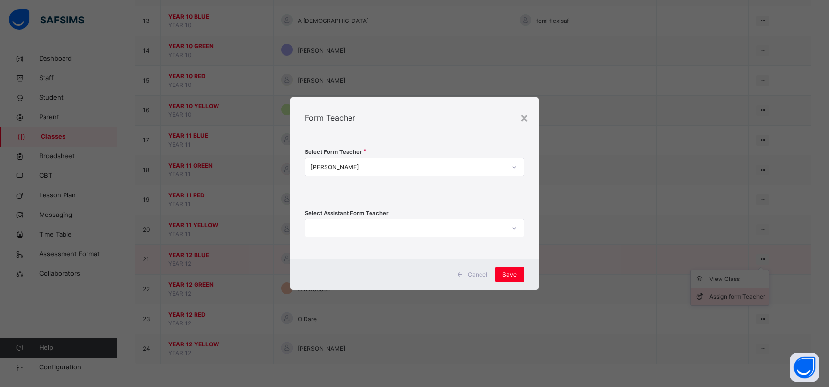
click at [731, 297] on div "× Form Teacher Select Form Teacher [PERSON_NAME] Select Assistant Form Teacher …" at bounding box center [414, 193] width 829 height 387
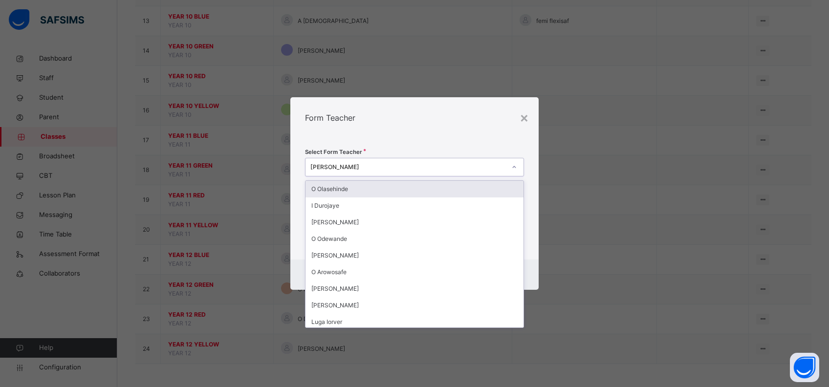
click at [311, 167] on div "[PERSON_NAME]" at bounding box center [408, 167] width 196 height 9
type input "*"
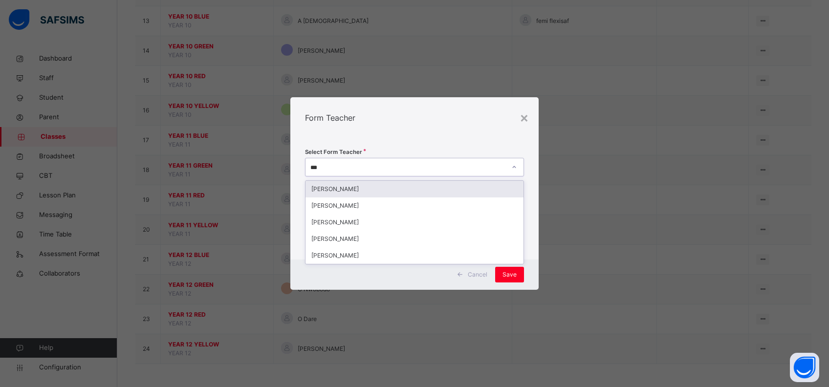
type input "****"
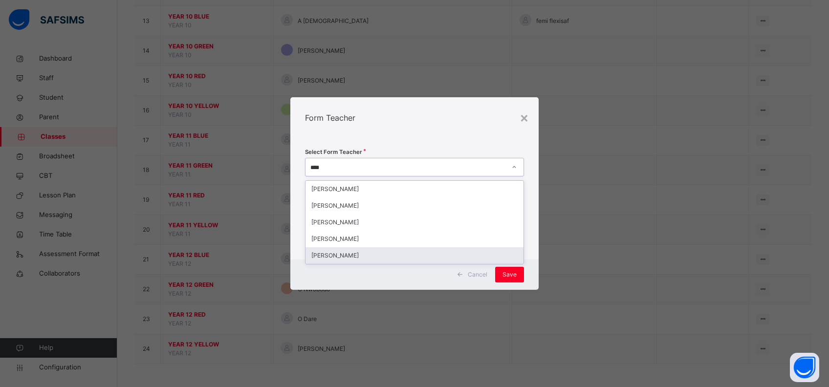
click at [364, 257] on div "[PERSON_NAME]" at bounding box center [414, 255] width 218 height 17
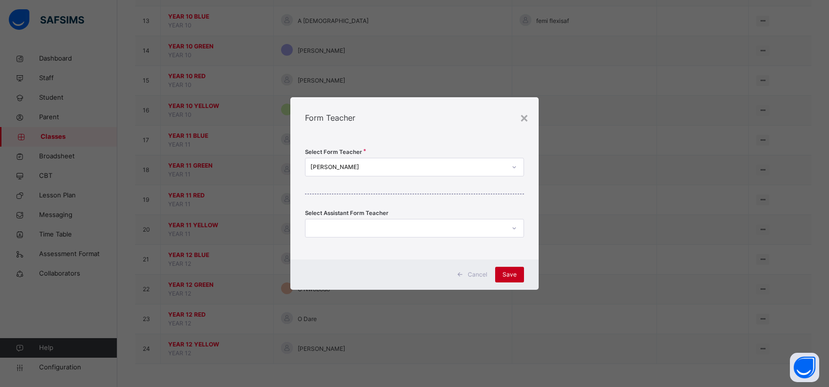
click at [510, 278] on span "Save" at bounding box center [509, 274] width 14 height 9
click at [510, 278] on div "Save" at bounding box center [509, 275] width 29 height 16
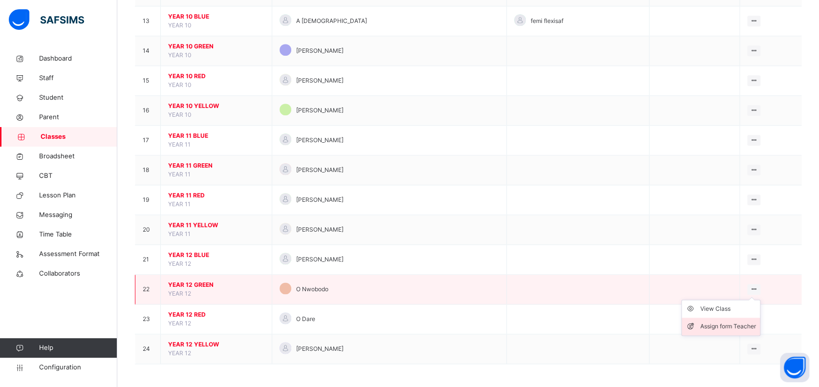
click at [729, 321] on div "Assign form Teacher" at bounding box center [728, 326] width 56 height 10
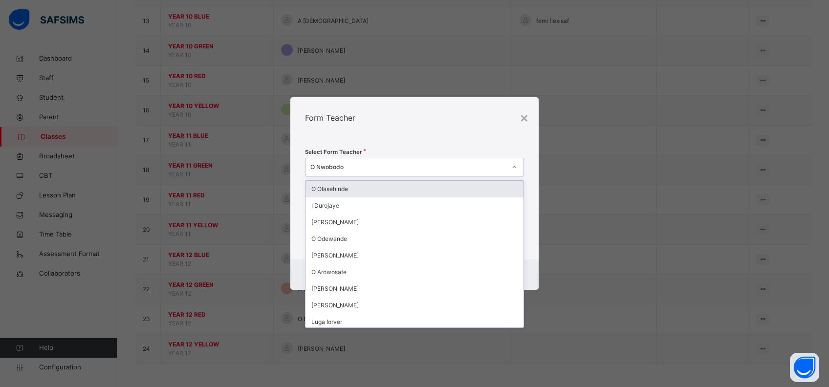
click at [313, 162] on div "O Nwobodo" at bounding box center [405, 167] width 200 height 15
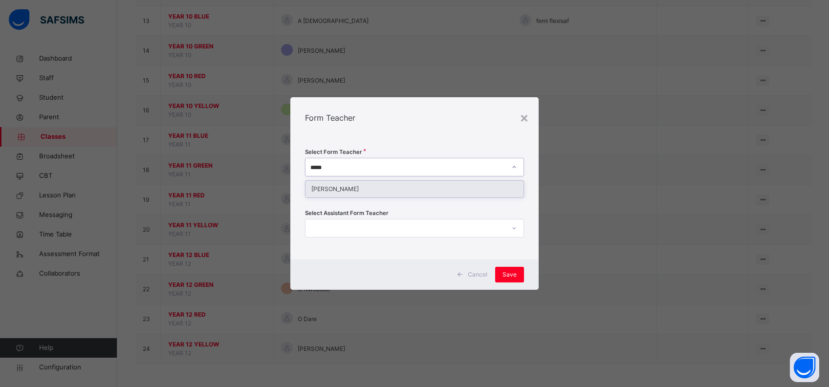
type input "******"
click at [344, 167] on div "Select form teacher's name" at bounding box center [405, 167] width 200 height 15
type input "****"
click at [381, 182] on div "[PERSON_NAME]" at bounding box center [414, 189] width 218 height 17
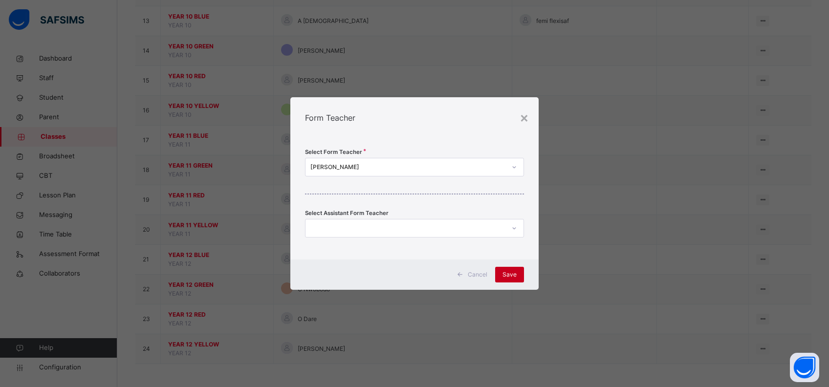
click at [509, 271] on span "Save" at bounding box center [509, 274] width 14 height 9
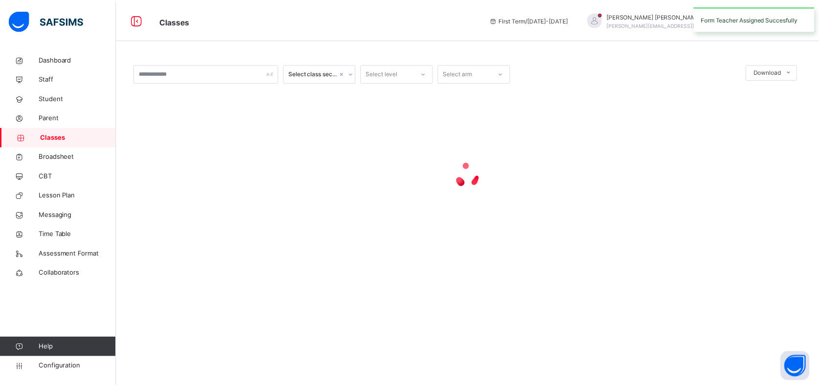
scroll to position [0, 0]
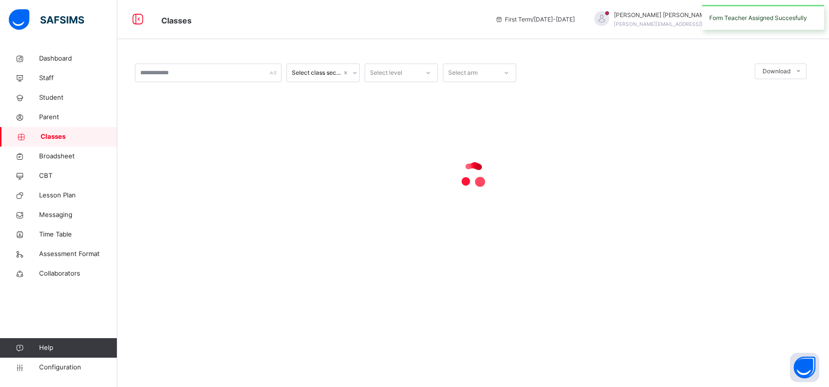
click at [509, 271] on div "Select class section Select level Select arm Download Pdf Report Excel Report ×…" at bounding box center [472, 166] width 711 height 234
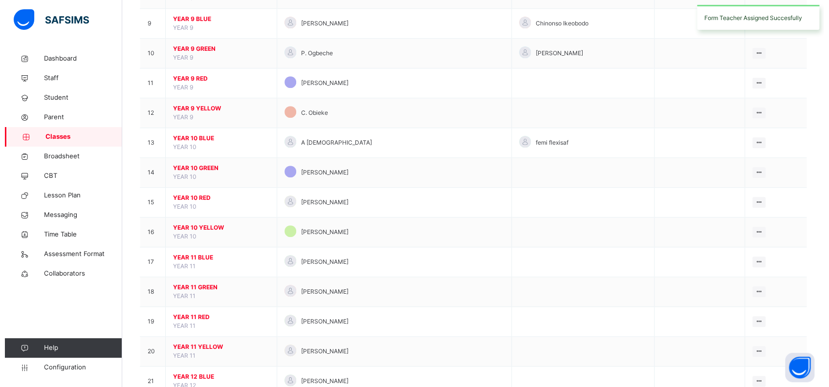
scroll to position [468, 0]
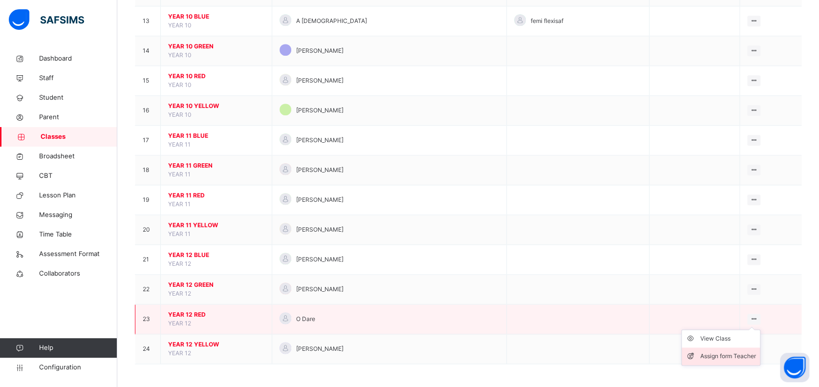
click at [735, 351] on div "Assign form Teacher" at bounding box center [728, 356] width 56 height 10
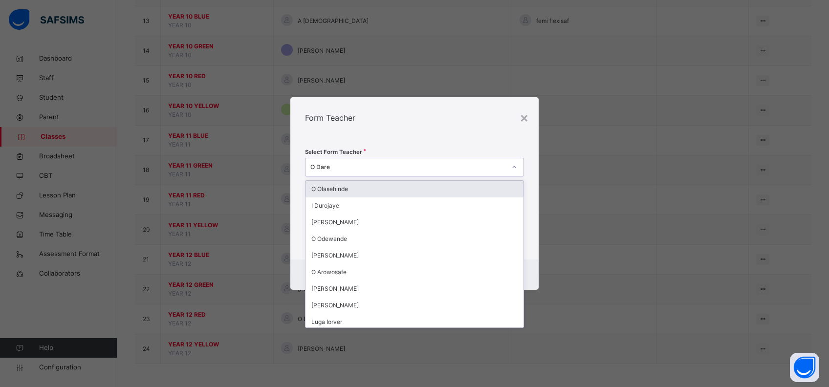
click at [365, 174] on div "O Dare" at bounding box center [405, 167] width 200 height 15
type input "**"
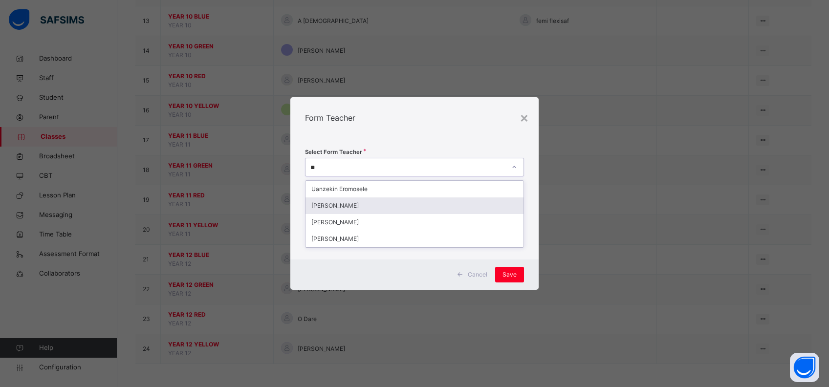
click at [372, 210] on div "[PERSON_NAME]" at bounding box center [414, 205] width 218 height 17
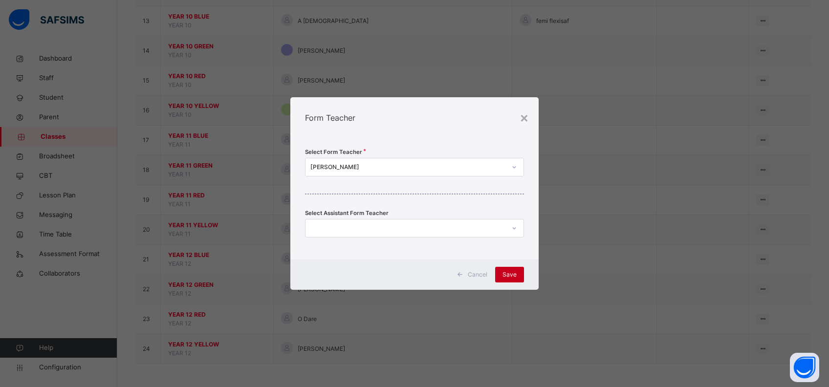
click at [505, 271] on span "Save" at bounding box center [509, 274] width 14 height 9
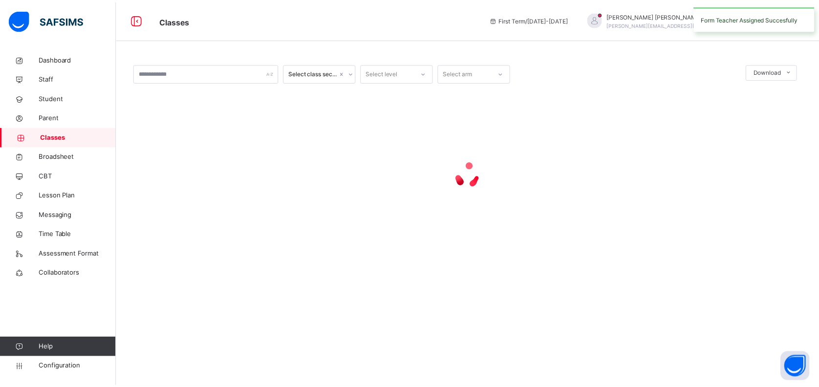
scroll to position [0, 0]
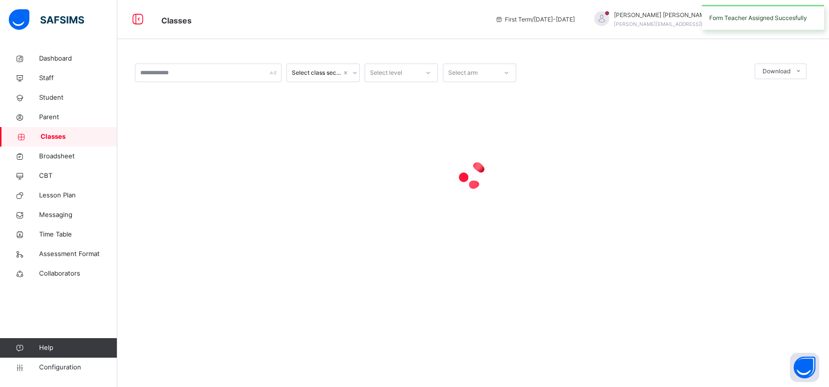
click at [505, 271] on div "Select class section Select level Select arm Download Pdf Report Excel Report ×…" at bounding box center [472, 166] width 711 height 234
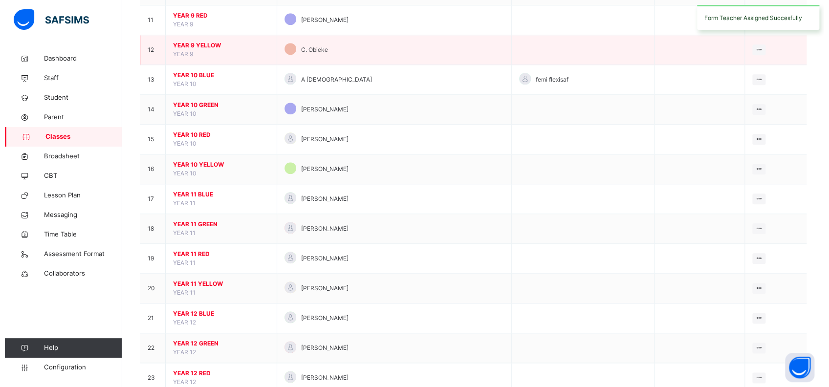
scroll to position [468, 0]
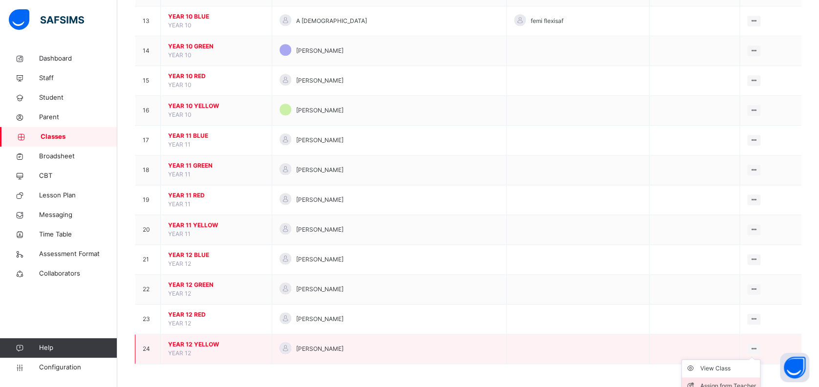
click at [739, 381] on div "Assign form Teacher" at bounding box center [728, 386] width 56 height 10
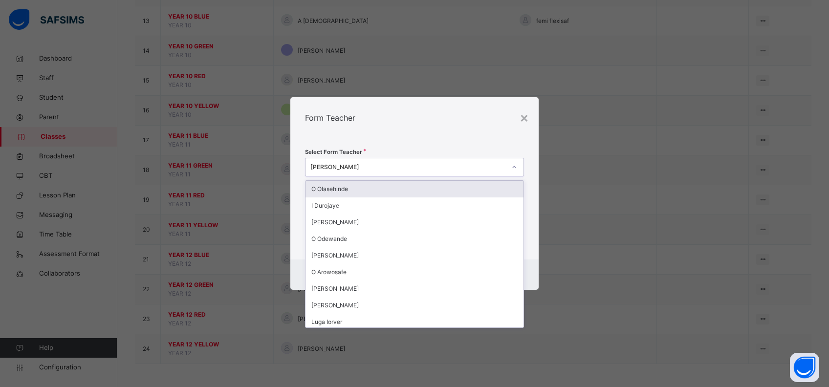
click at [391, 170] on div "[PERSON_NAME]" at bounding box center [408, 167] width 196 height 9
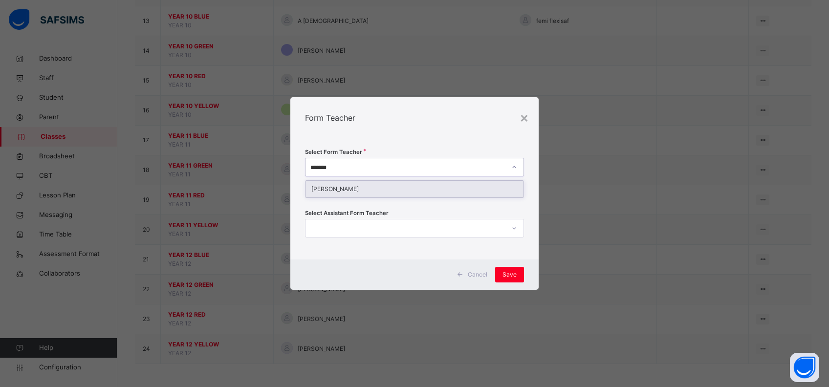
type input "********"
click at [389, 194] on div "[PERSON_NAME]" at bounding box center [414, 189] width 218 height 17
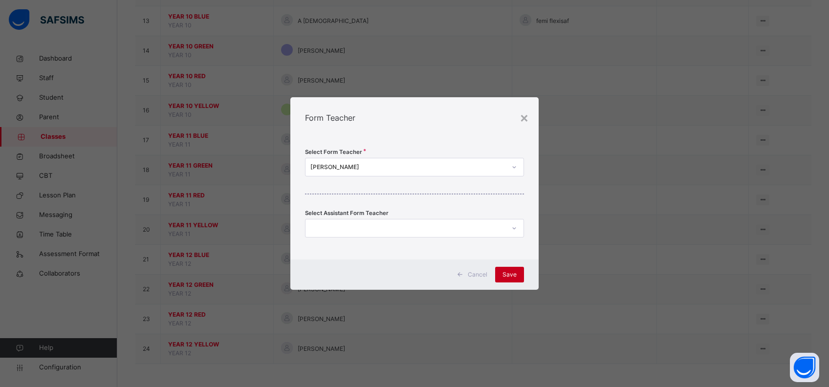
click at [502, 270] on div "Save" at bounding box center [509, 275] width 29 height 16
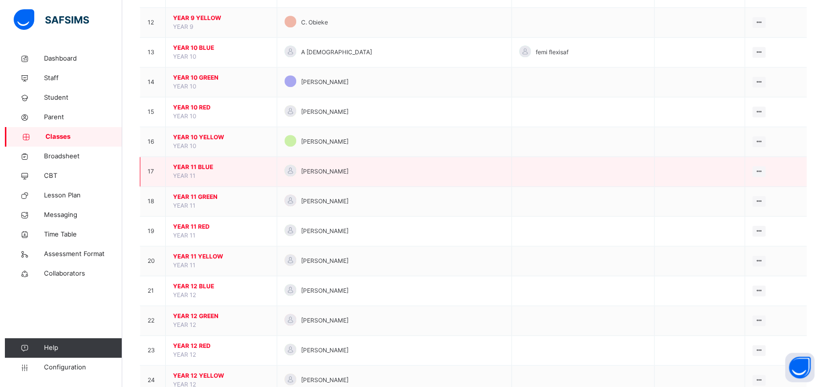
scroll to position [442, 0]
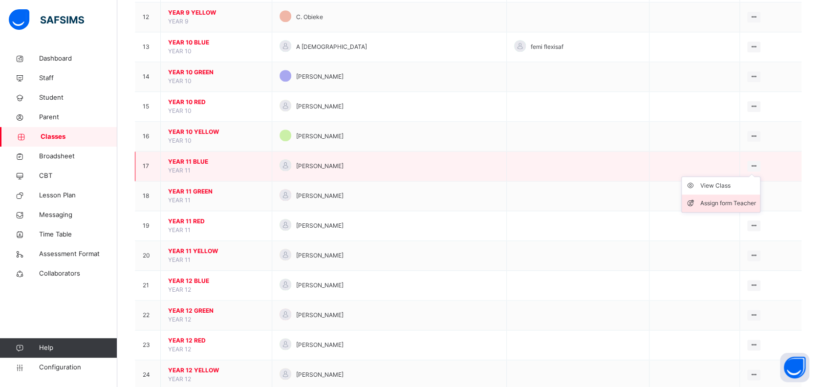
click at [741, 198] on div "Assign form Teacher" at bounding box center [728, 203] width 56 height 10
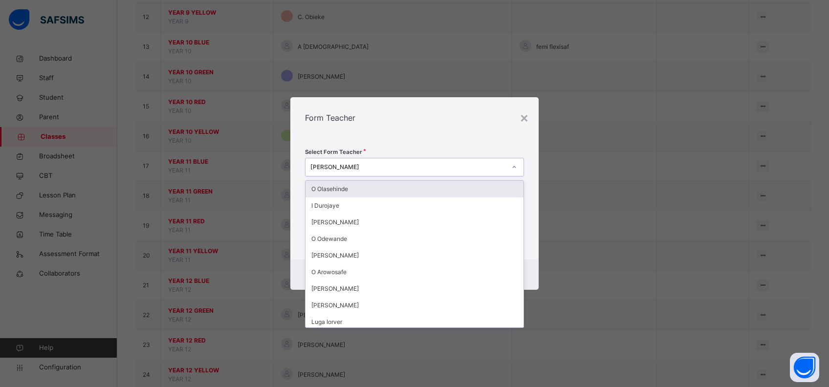
click at [388, 168] on div "[PERSON_NAME]" at bounding box center [408, 167] width 196 height 9
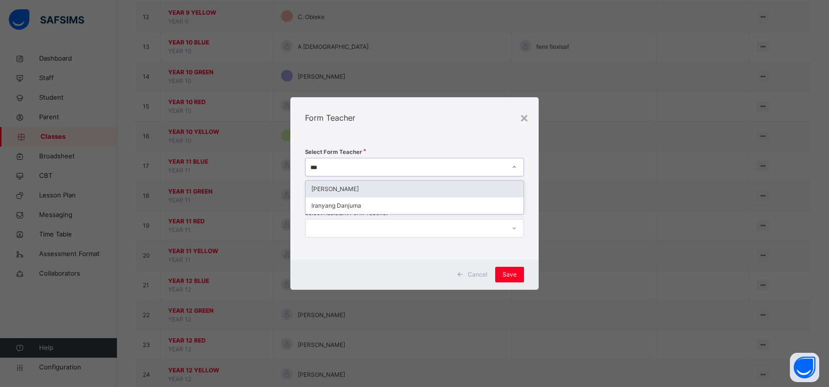
type input "****"
click at [389, 187] on div "[PERSON_NAME]" at bounding box center [414, 189] width 218 height 17
click at [502, 267] on div "Save" at bounding box center [509, 275] width 29 height 16
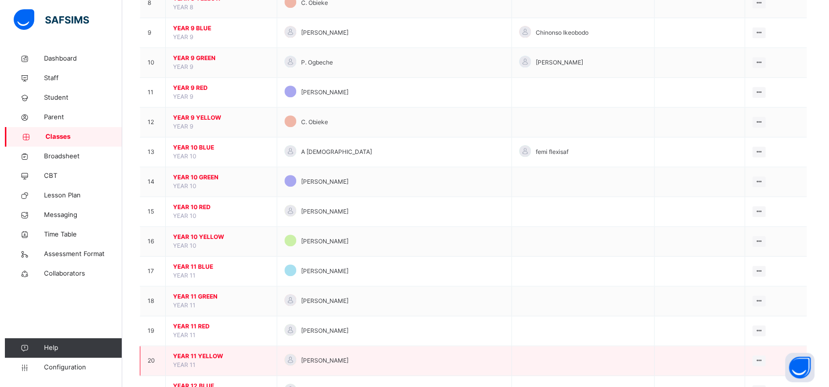
scroll to position [335, 0]
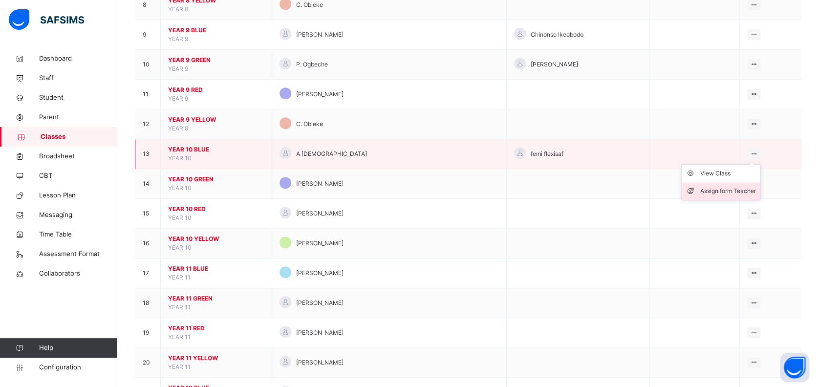
click at [731, 186] on div "Assign form Teacher" at bounding box center [728, 191] width 56 height 10
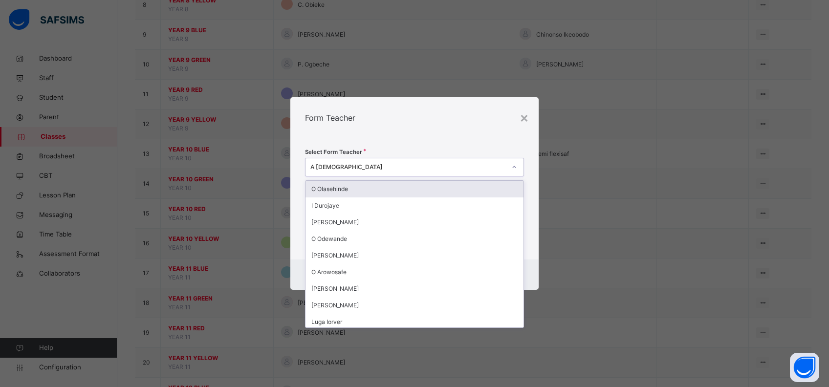
click at [312, 169] on div "A [DEMOGRAPHIC_DATA]" at bounding box center [408, 167] width 196 height 9
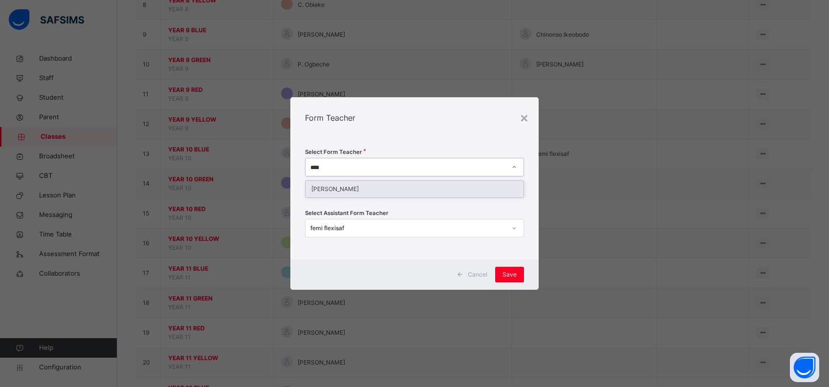
type input "*****"
click at [318, 184] on div "[PERSON_NAME]" at bounding box center [414, 189] width 218 height 17
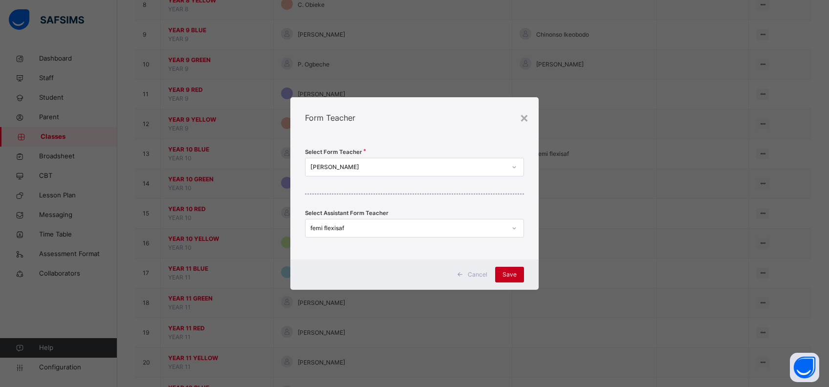
click at [512, 269] on div "Save" at bounding box center [509, 275] width 29 height 16
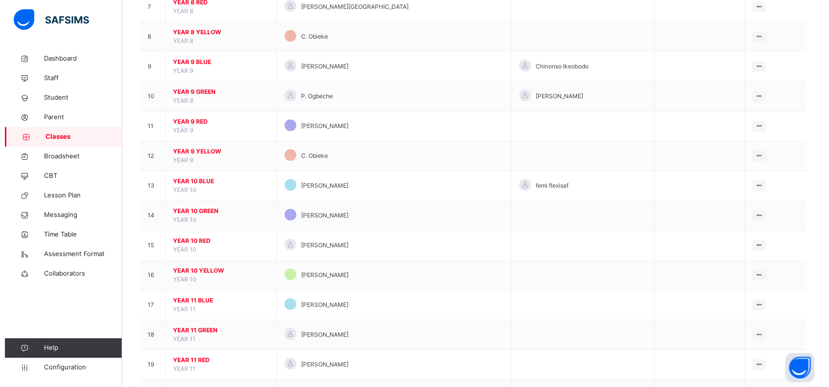
scroll to position [303, 0]
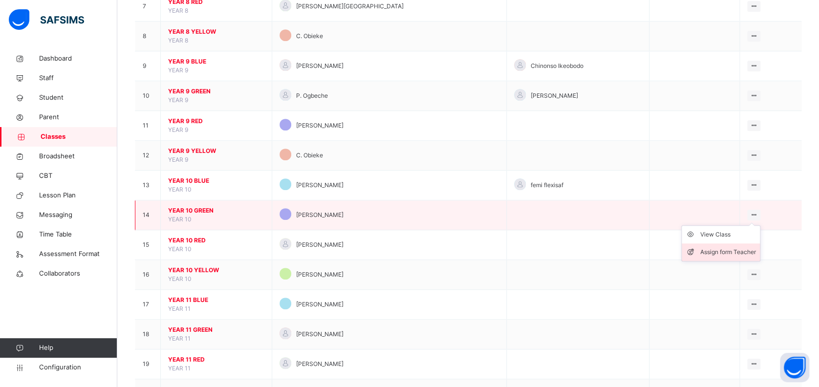
click at [731, 247] on div "Assign form Teacher" at bounding box center [728, 252] width 56 height 10
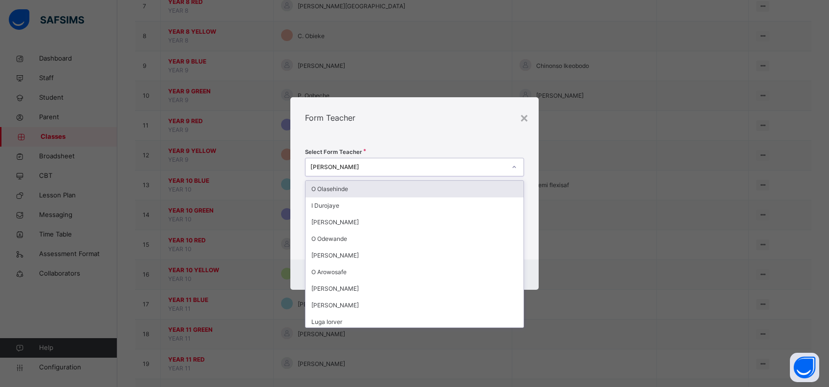
click at [394, 168] on div "[PERSON_NAME]" at bounding box center [408, 167] width 196 height 9
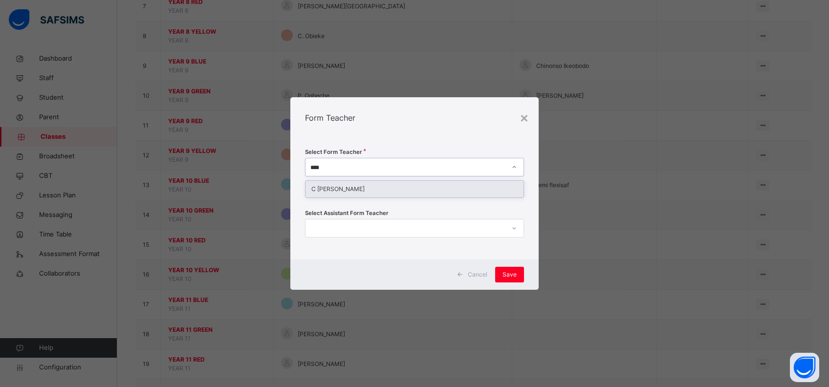
type input "*****"
click at [399, 188] on div "C [PERSON_NAME]" at bounding box center [414, 189] width 218 height 17
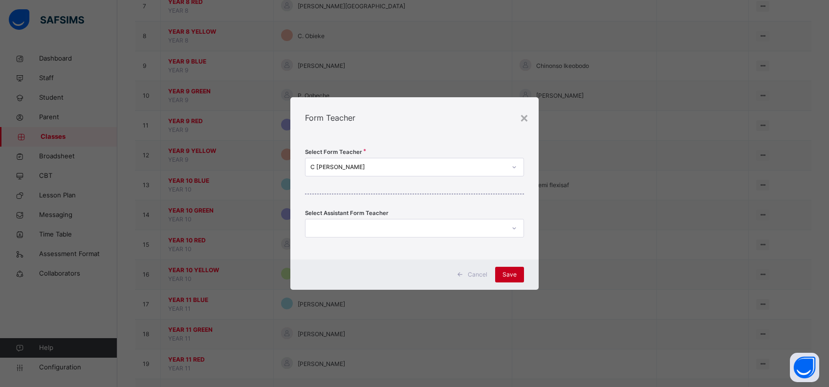
click at [502, 274] on div "Save" at bounding box center [509, 275] width 29 height 16
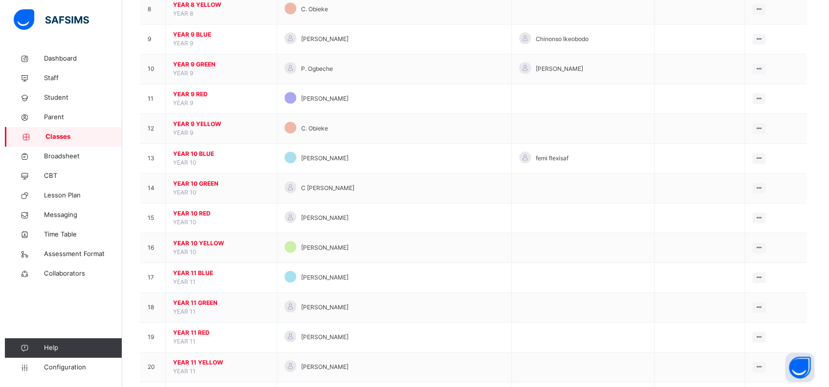
scroll to position [329, 0]
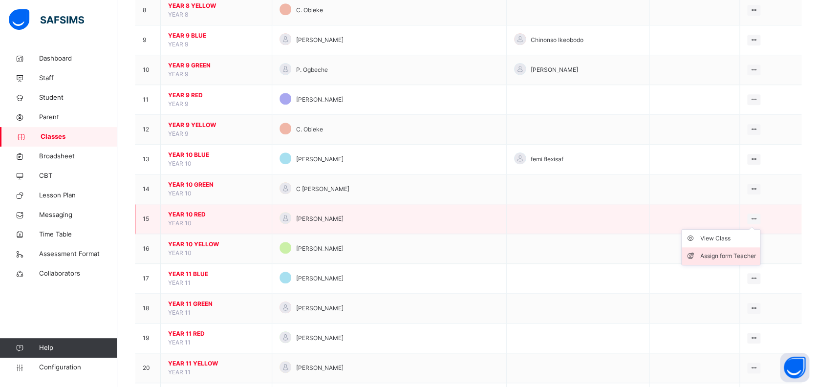
click at [727, 251] on div "Assign form Teacher" at bounding box center [728, 256] width 56 height 10
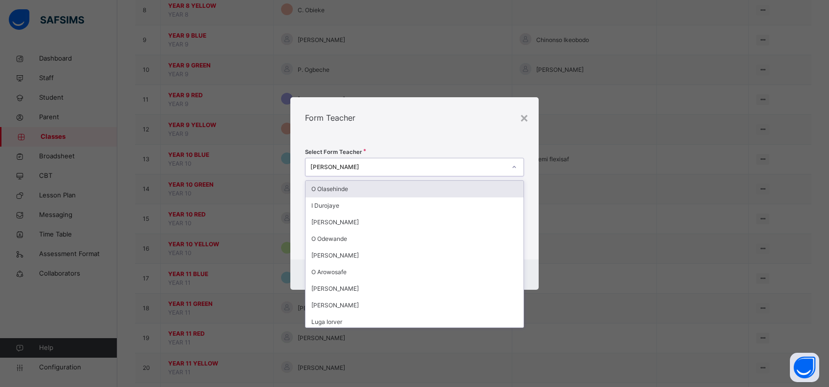
click at [321, 168] on div "[PERSON_NAME]" at bounding box center [408, 167] width 196 height 9
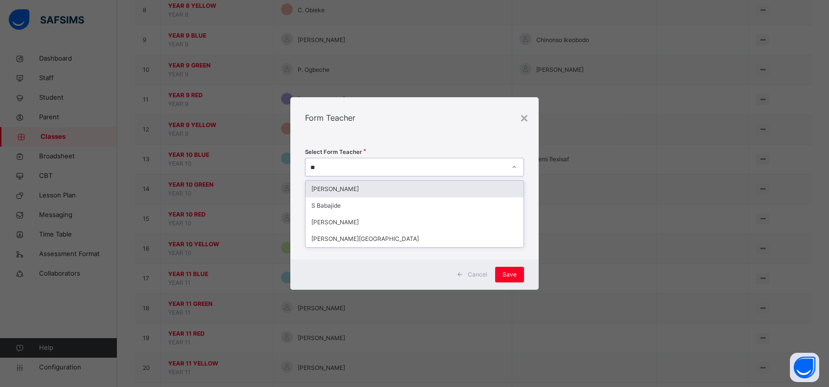
type input "***"
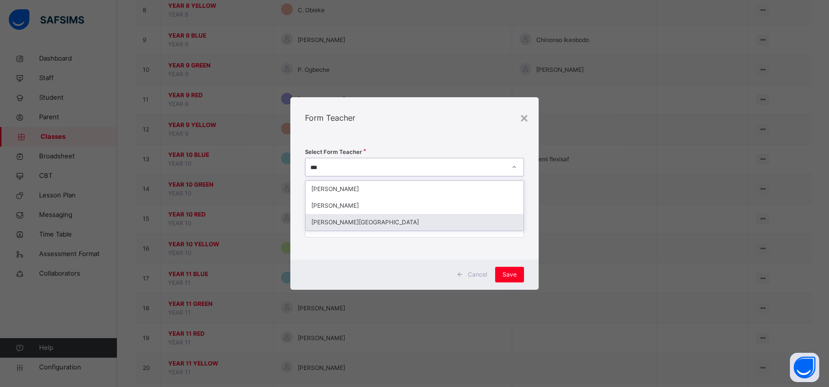
click at [376, 223] on div "[PERSON_NAME][GEOGRAPHIC_DATA]" at bounding box center [414, 222] width 218 height 17
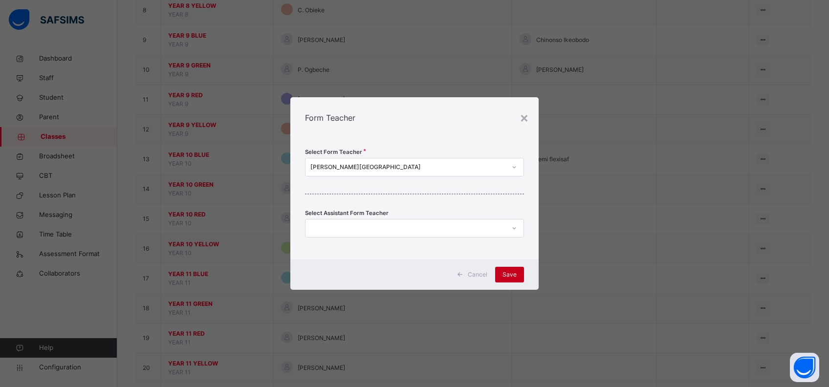
click at [509, 271] on span "Save" at bounding box center [509, 274] width 14 height 9
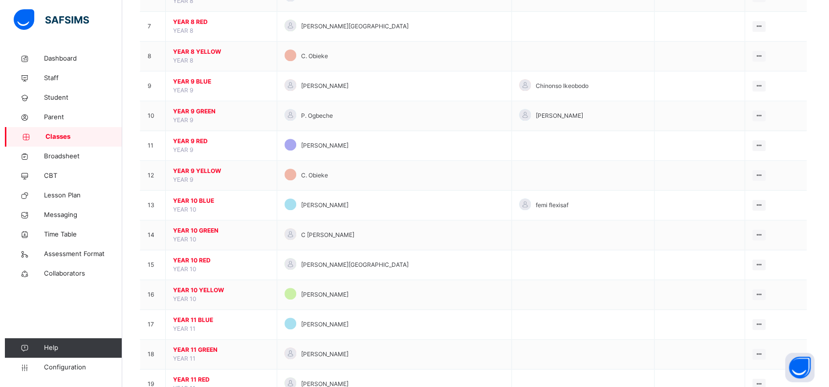
scroll to position [284, 0]
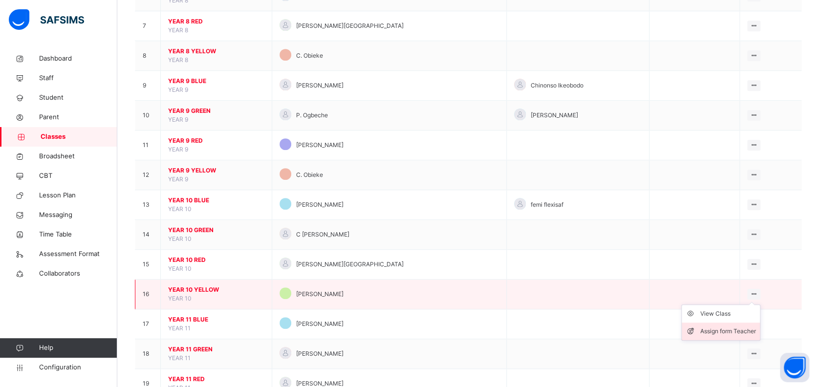
click at [730, 327] on div "Assign form Teacher" at bounding box center [728, 331] width 56 height 10
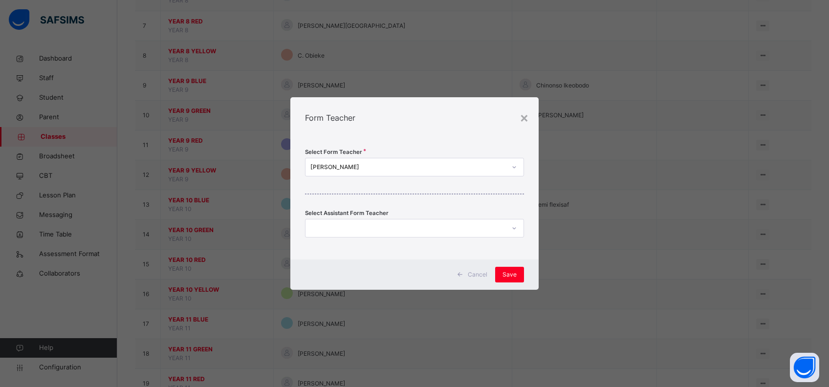
click at [481, 276] on span "Cancel" at bounding box center [478, 274] width 20 height 9
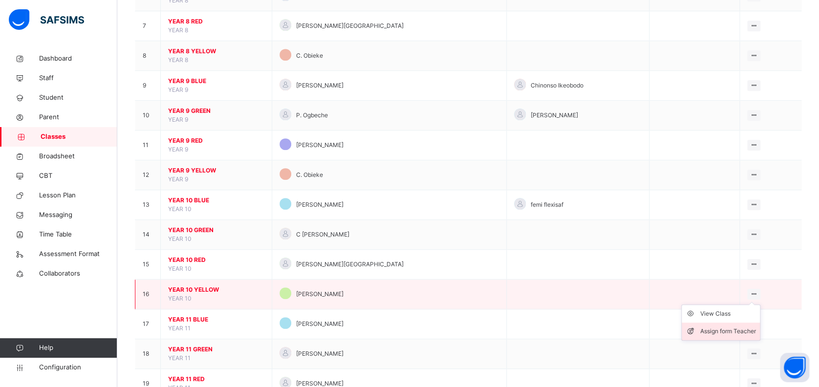
click at [722, 331] on div "Assign form Teacher" at bounding box center [728, 331] width 56 height 10
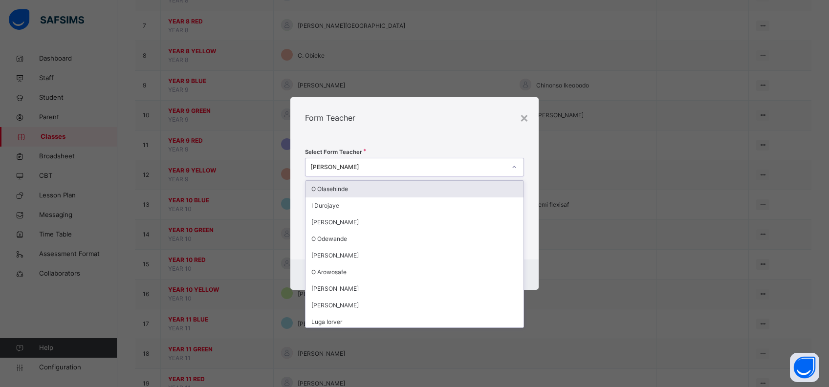
click at [393, 170] on div "[PERSON_NAME]" at bounding box center [408, 167] width 196 height 9
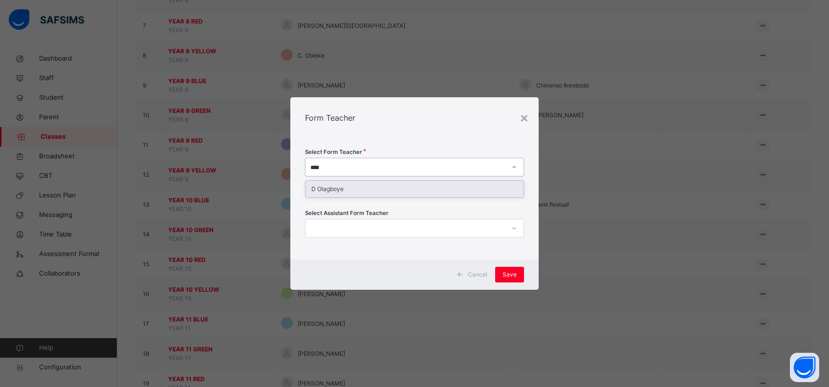
type input "*****"
click at [386, 188] on div "D Olagboye" at bounding box center [414, 189] width 218 height 17
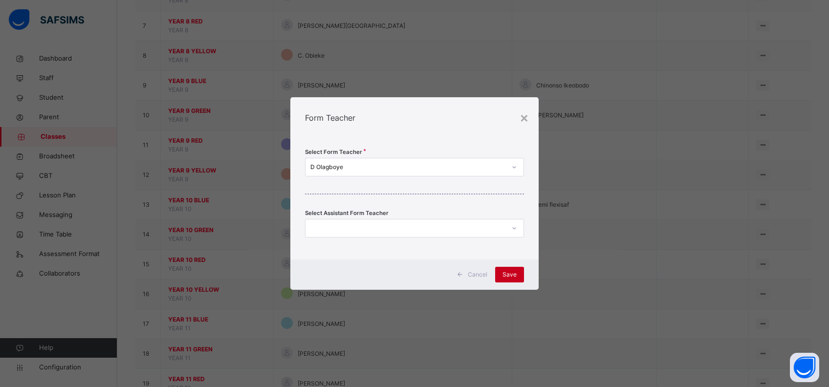
click at [508, 275] on span "Save" at bounding box center [509, 274] width 14 height 9
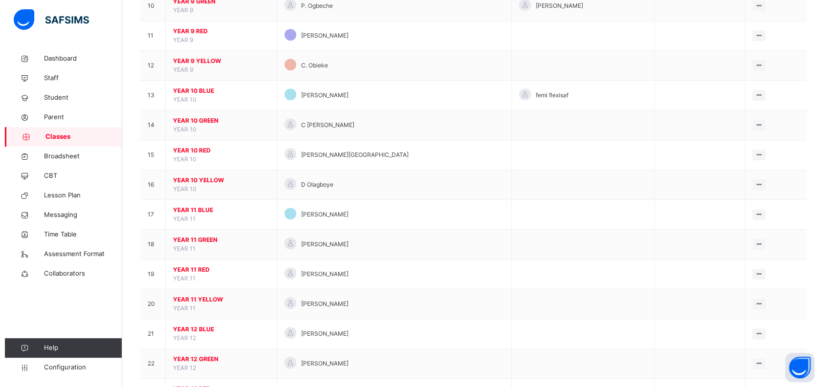
scroll to position [394, 0]
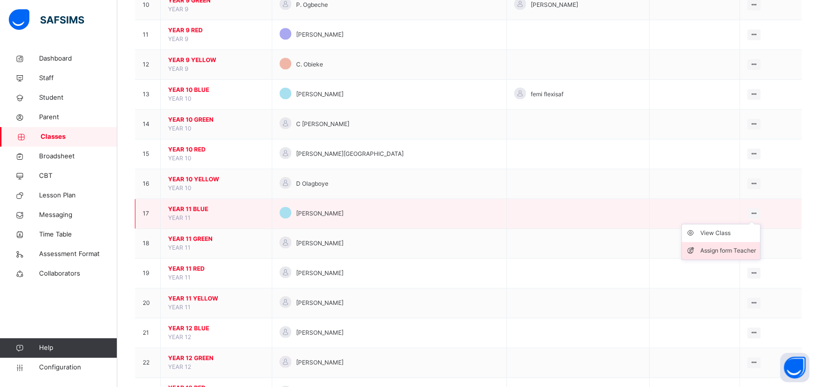
click at [723, 246] on div "Assign form Teacher" at bounding box center [728, 251] width 56 height 10
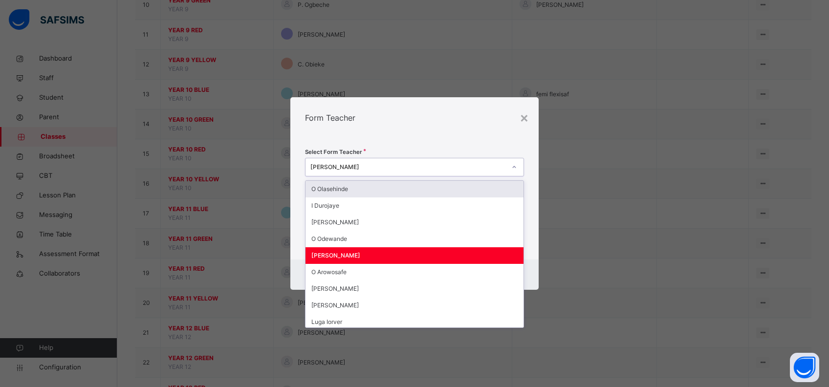
click at [464, 169] on div "[PERSON_NAME]" at bounding box center [408, 167] width 196 height 9
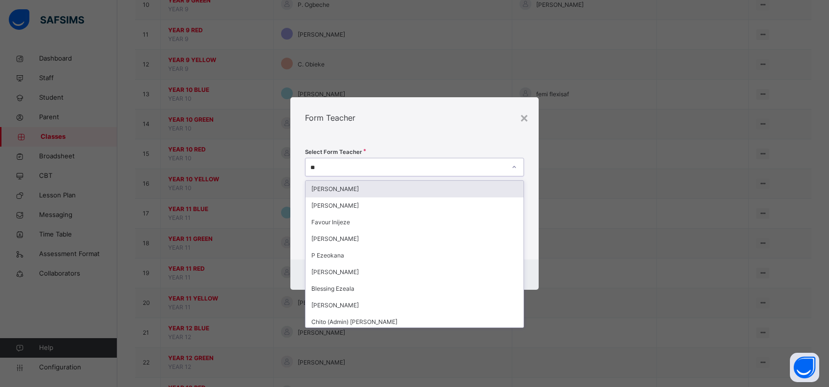
type input "***"
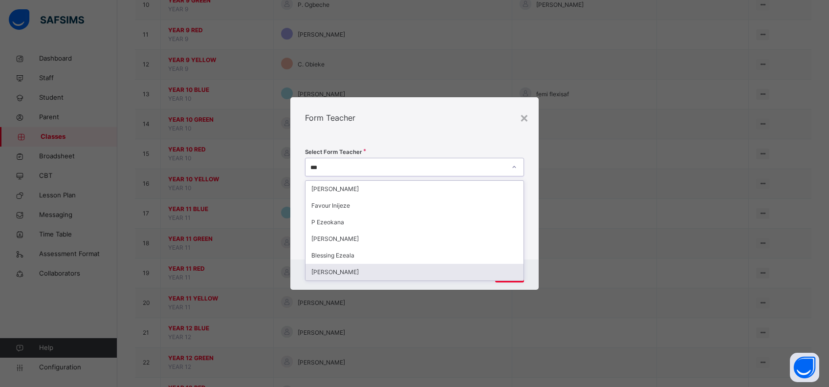
click at [419, 268] on div "[PERSON_NAME]" at bounding box center [414, 272] width 218 height 17
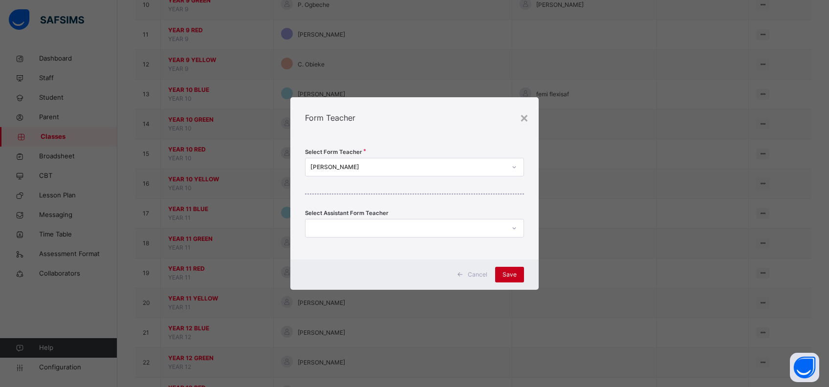
click at [503, 271] on span "Save" at bounding box center [509, 274] width 14 height 9
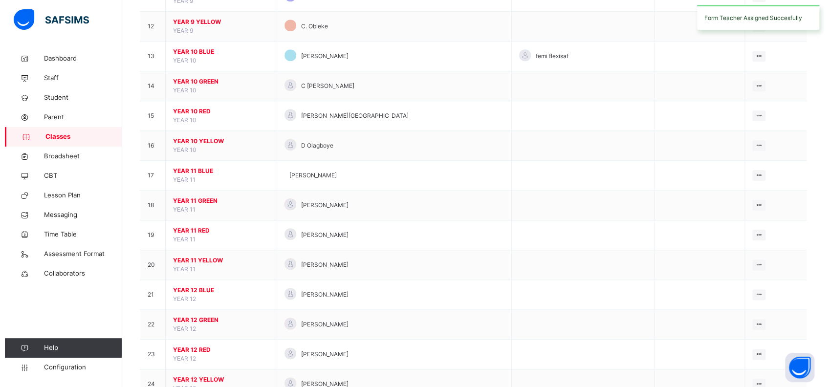
scroll to position [468, 0]
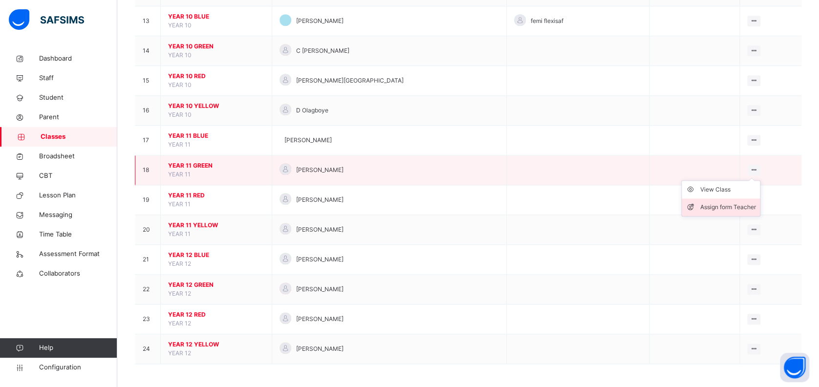
click at [710, 203] on div "Assign form Teacher" at bounding box center [728, 207] width 56 height 10
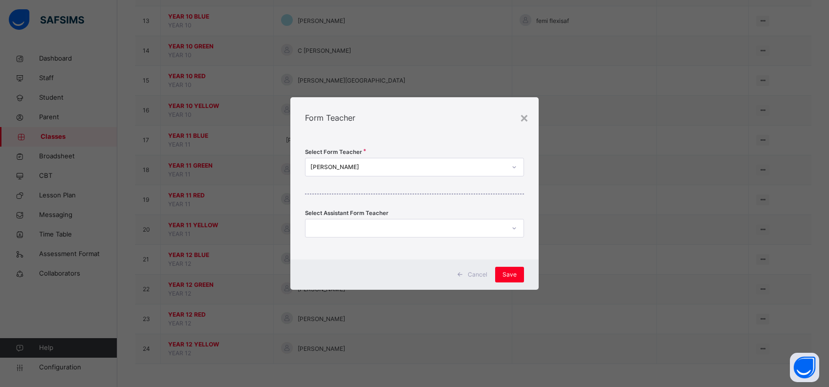
click at [355, 168] on div "[PERSON_NAME]" at bounding box center [408, 167] width 196 height 9
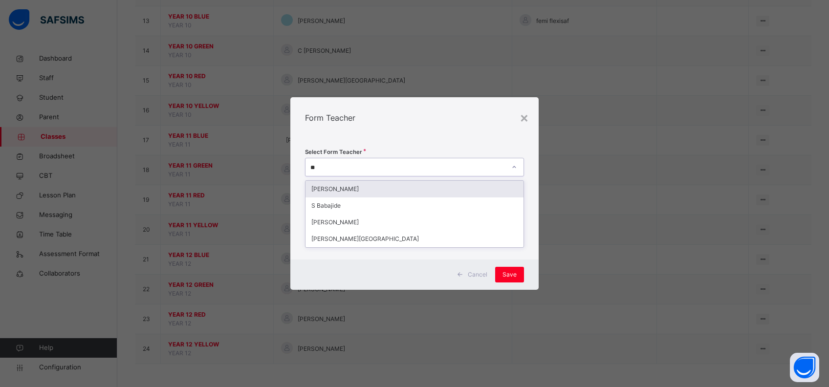
type input "***"
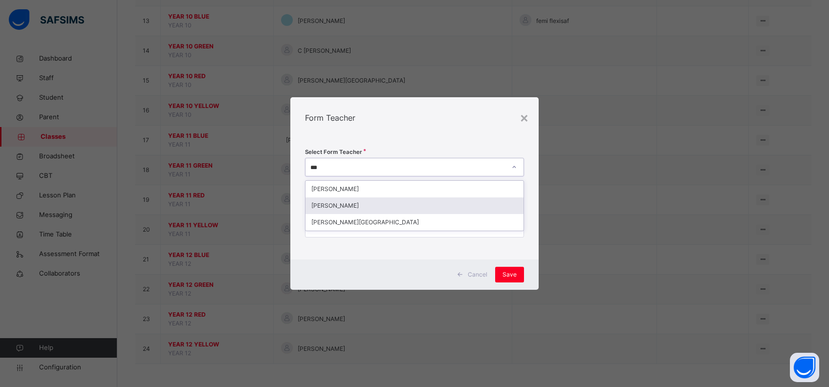
click at [356, 207] on div "[PERSON_NAME]" at bounding box center [414, 205] width 218 height 17
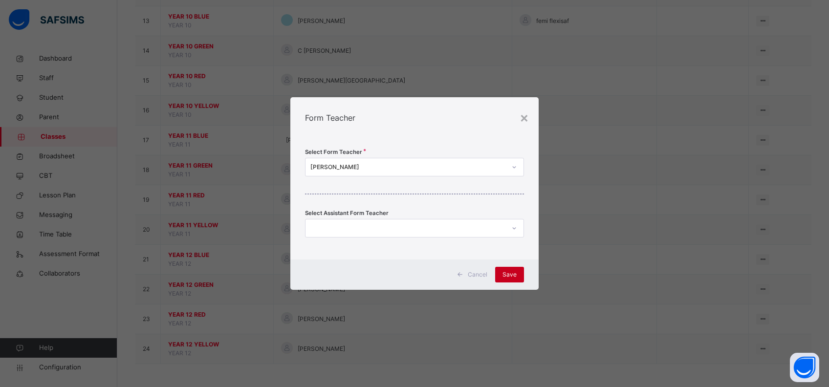
click at [504, 271] on span "Save" at bounding box center [509, 274] width 14 height 9
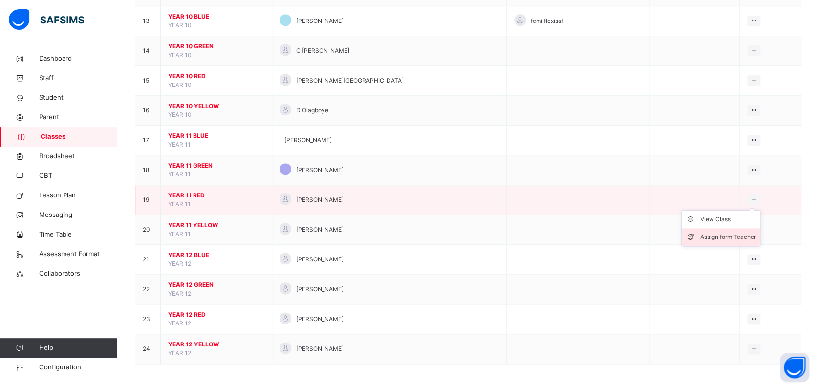
click at [731, 234] on div "Assign form Teacher" at bounding box center [728, 237] width 56 height 10
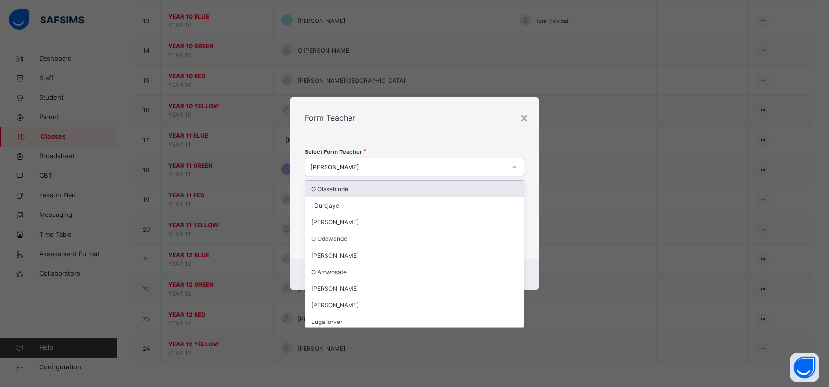
click at [435, 168] on div "[PERSON_NAME]" at bounding box center [408, 167] width 196 height 9
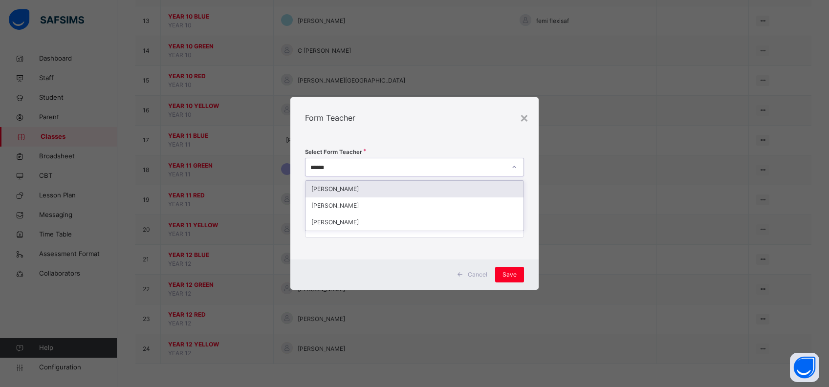
type input "*******"
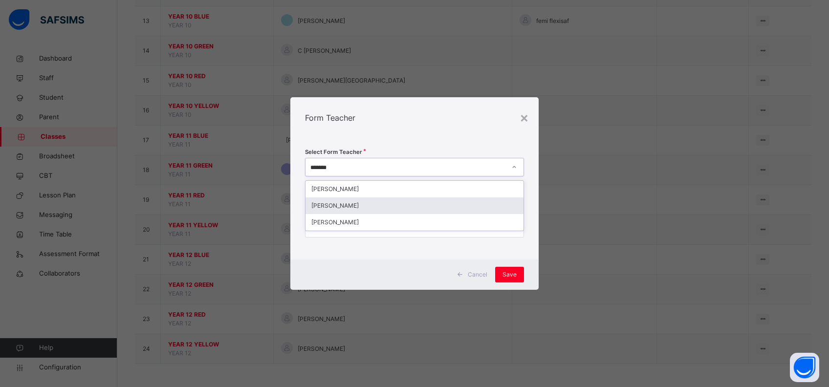
click at [427, 206] on div "[PERSON_NAME]" at bounding box center [414, 205] width 218 height 17
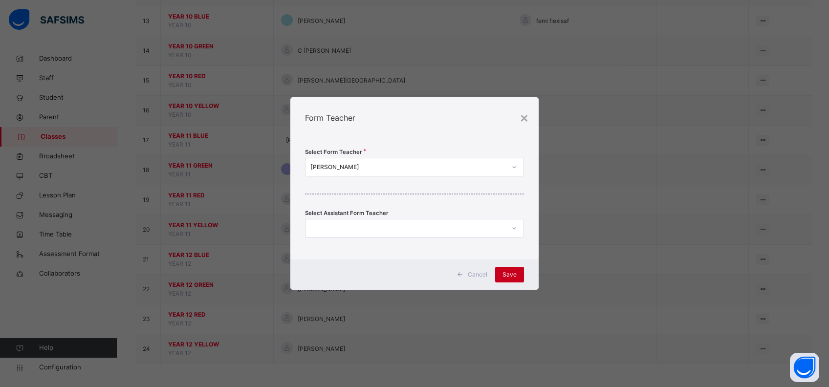
click at [508, 271] on span "Save" at bounding box center [509, 274] width 14 height 9
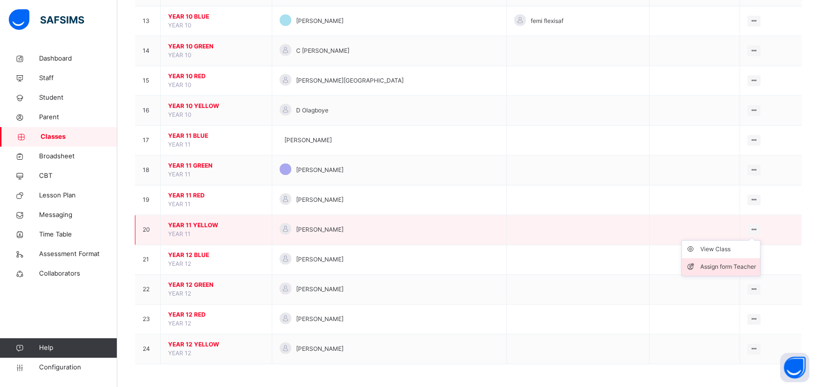
click at [732, 262] on div "Assign form Teacher" at bounding box center [728, 267] width 56 height 10
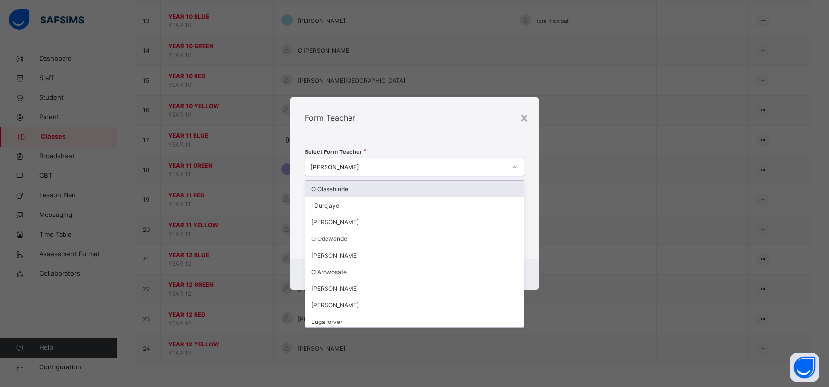
click at [438, 166] on div "[PERSON_NAME]" at bounding box center [408, 167] width 196 height 9
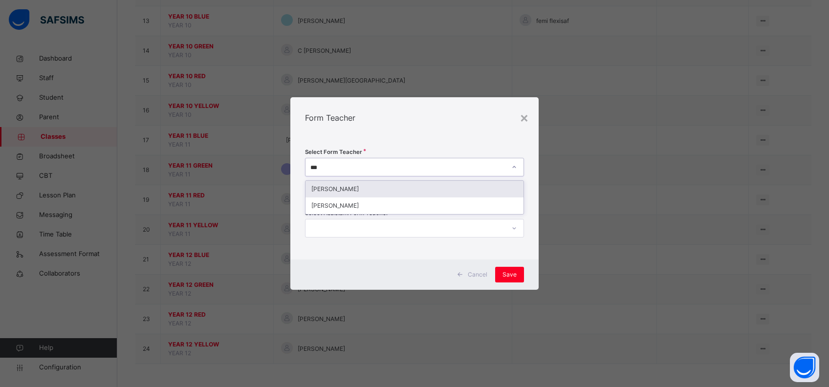
type input "****"
click at [447, 190] on div "[PERSON_NAME]" at bounding box center [414, 189] width 218 height 17
click at [506, 275] on span "Save" at bounding box center [509, 274] width 14 height 9
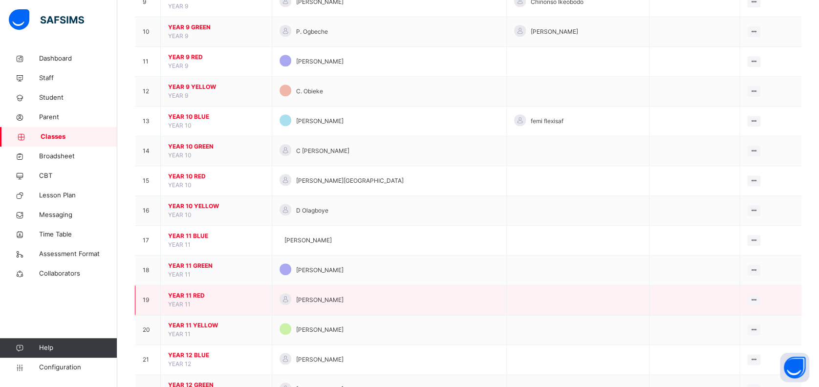
scroll to position [368, 0]
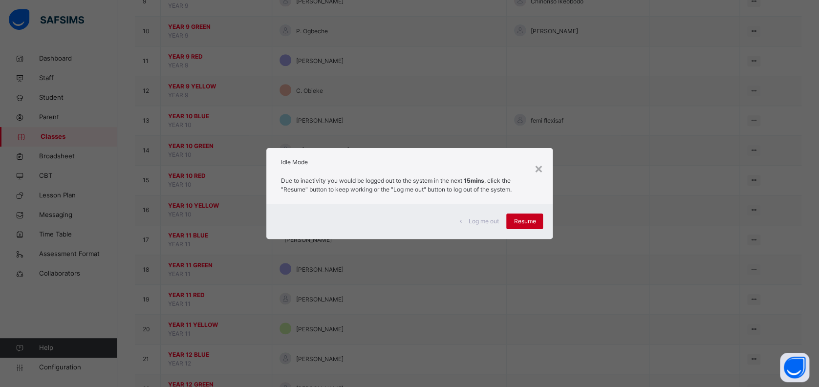
click at [523, 222] on span "Resume" at bounding box center [525, 221] width 22 height 9
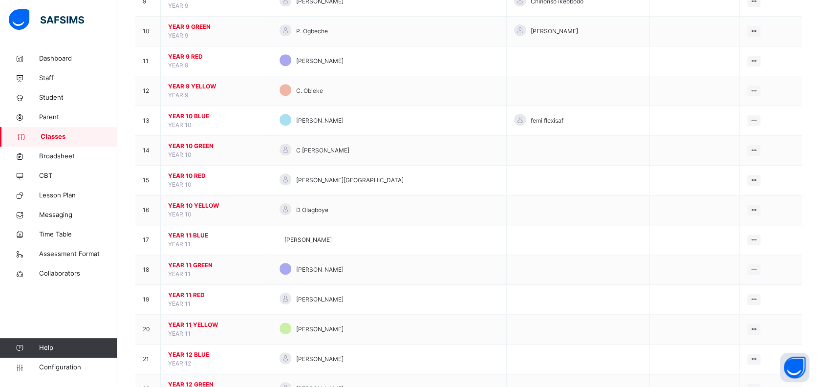
click at [523, 222] on td at bounding box center [577, 210] width 143 height 30
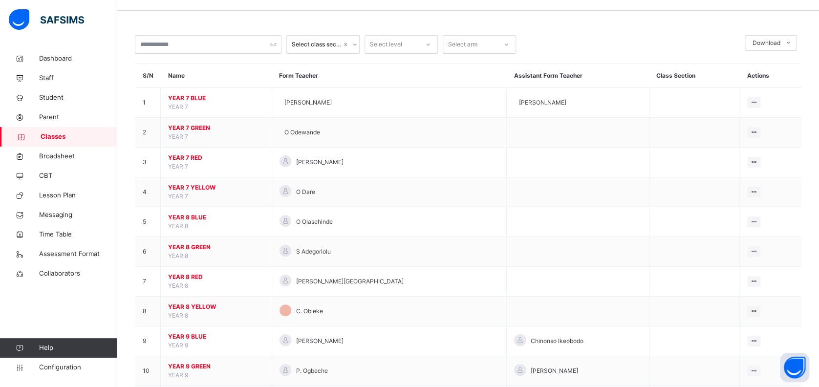
scroll to position [0, 0]
